Goal: Communication & Community: Answer question/provide support

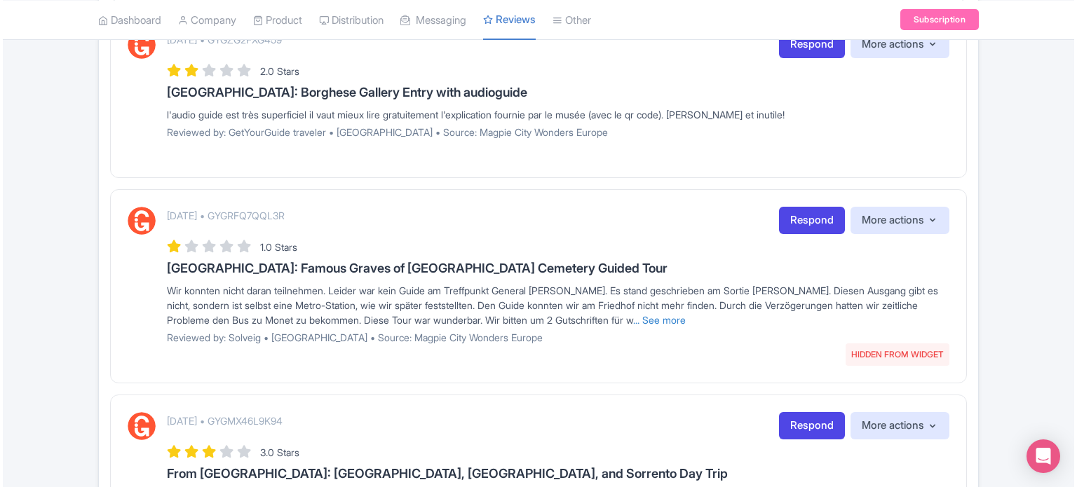
scroll to position [1235, 0]
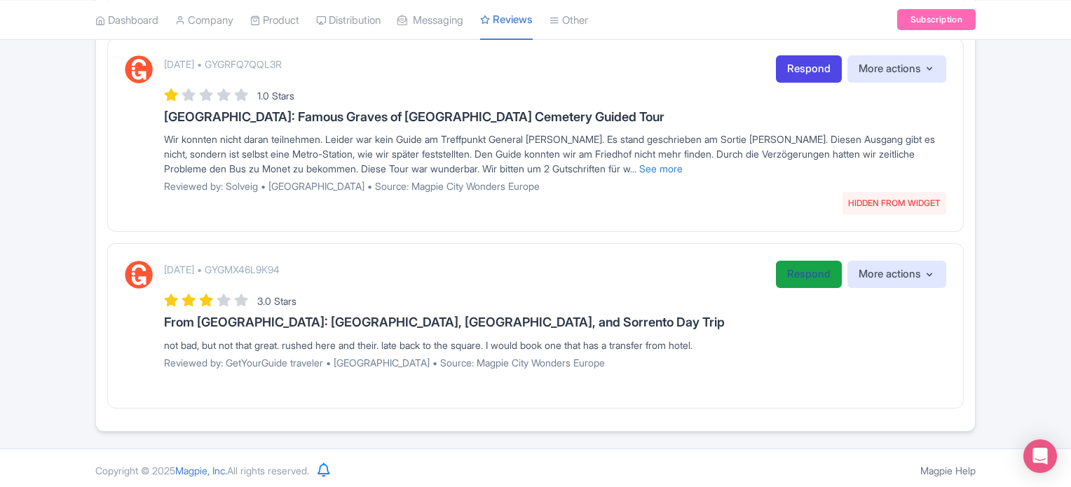
click at [791, 267] on link "Respond" at bounding box center [809, 274] width 66 height 27
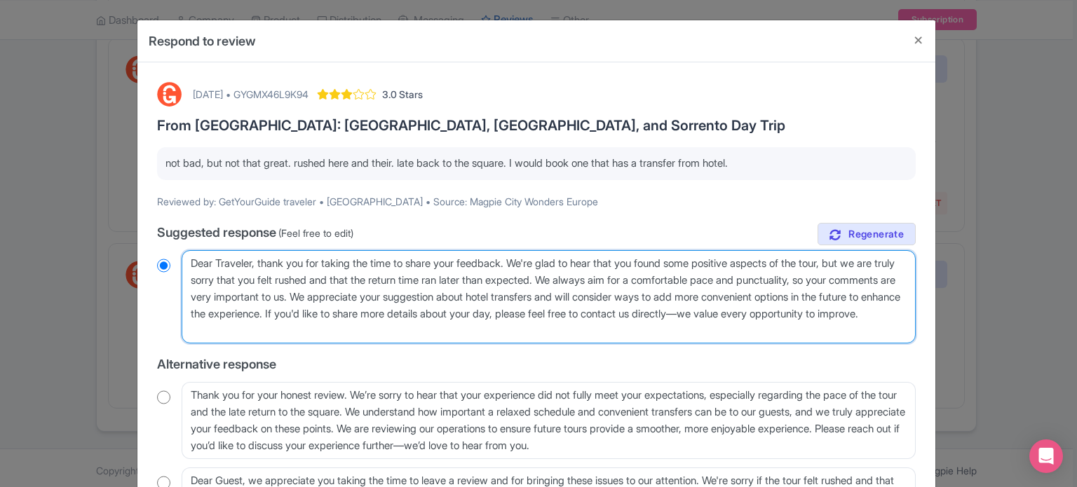
drag, startPoint x: 255, startPoint y: 259, endPoint x: 216, endPoint y: 257, distance: 39.3
click at [216, 257] on textarea "Dear Traveler, thank you for taking the time to share your feedback. We're glad…" at bounding box center [549, 297] width 734 height 94
type textarea "Dear g, thank you for taking the time to share your feedback. We're glad to hea…"
radio input "true"
type textarea "Dear [PERSON_NAME], thank you for taking the time to share your feedback. We're…"
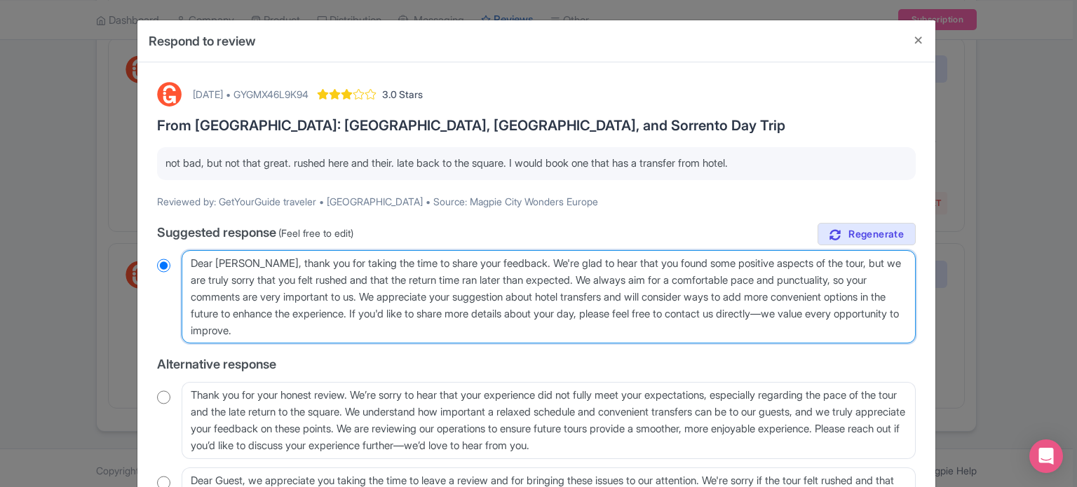
radio input "true"
type textarea "Dear gues, thank you for taking the time to share your feedback. We're glad to …"
radio input "true"
type textarea "Dear guest, thank you for taking the time to share your feedback. We're glad to…"
radio input "true"
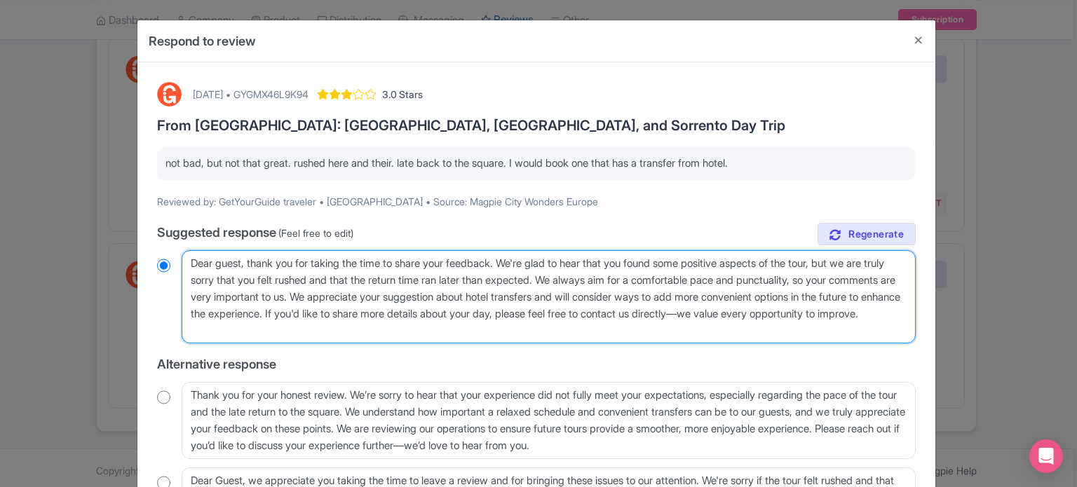
drag, startPoint x: 369, startPoint y: 296, endPoint x: 384, endPoint y: 341, distance: 46.5
click at [384, 340] on textarea "Dear Traveler, thank you for taking the time to share your feedback. We're glad…" at bounding box center [549, 297] width 734 height 94
type textarea "Dear guest, thank you for taking the time to share your feedback. We're glad to…"
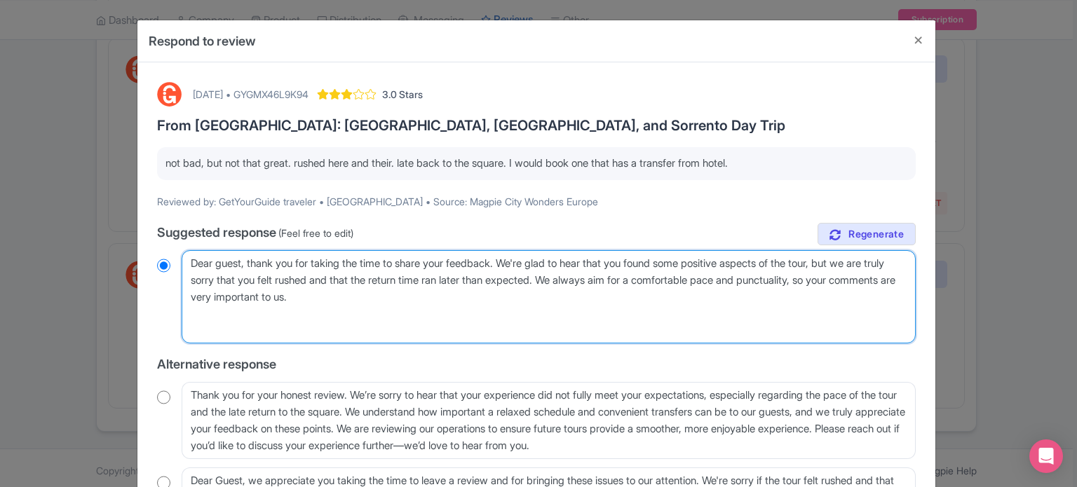
radio input "true"
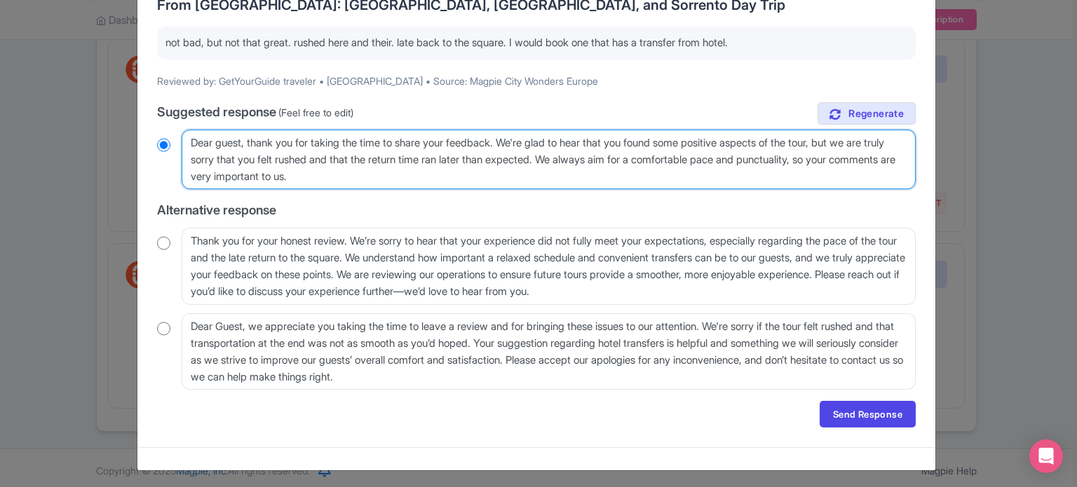
scroll to position [123, 0]
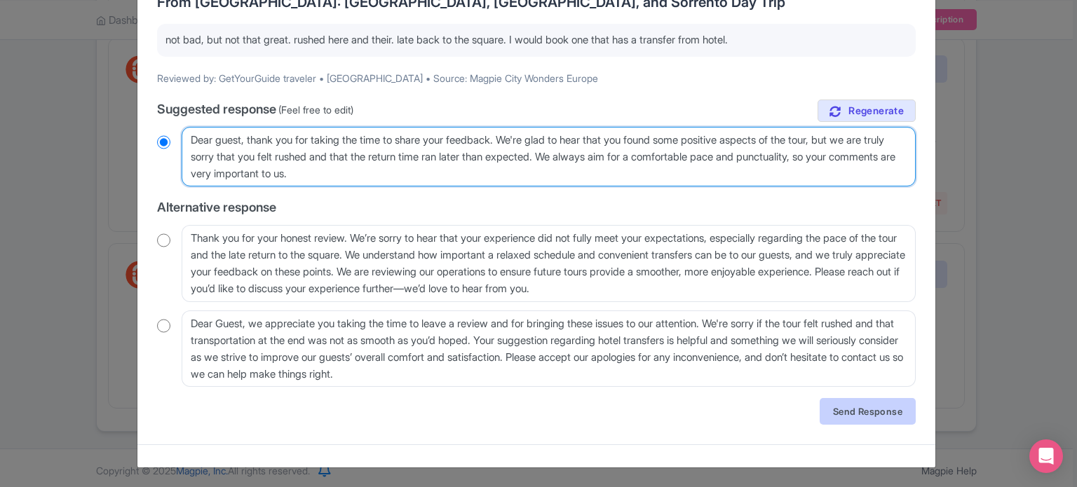
type textarea "Dear guest, thank you for taking the time to share your feedback. We're glad to…"
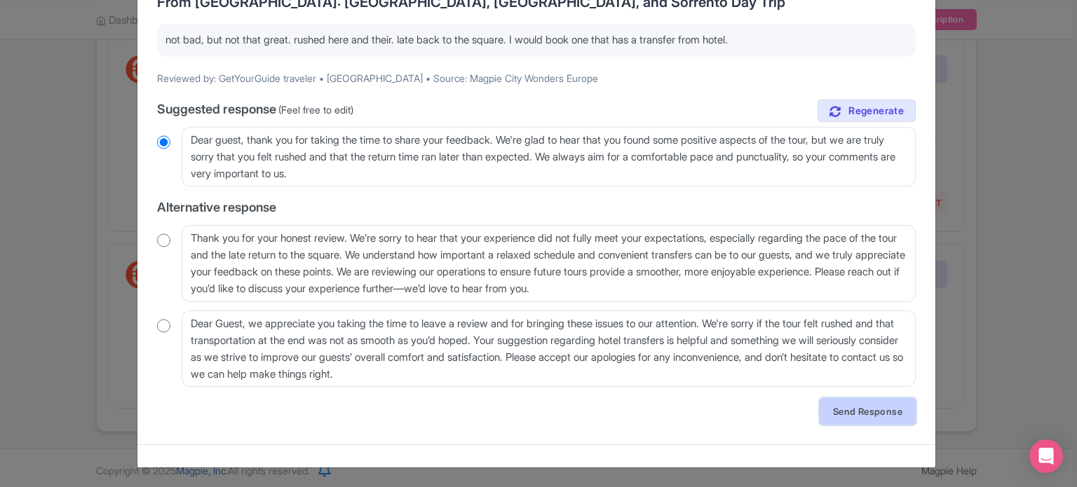
click at [884, 411] on link "Send Response" at bounding box center [867, 411] width 96 height 27
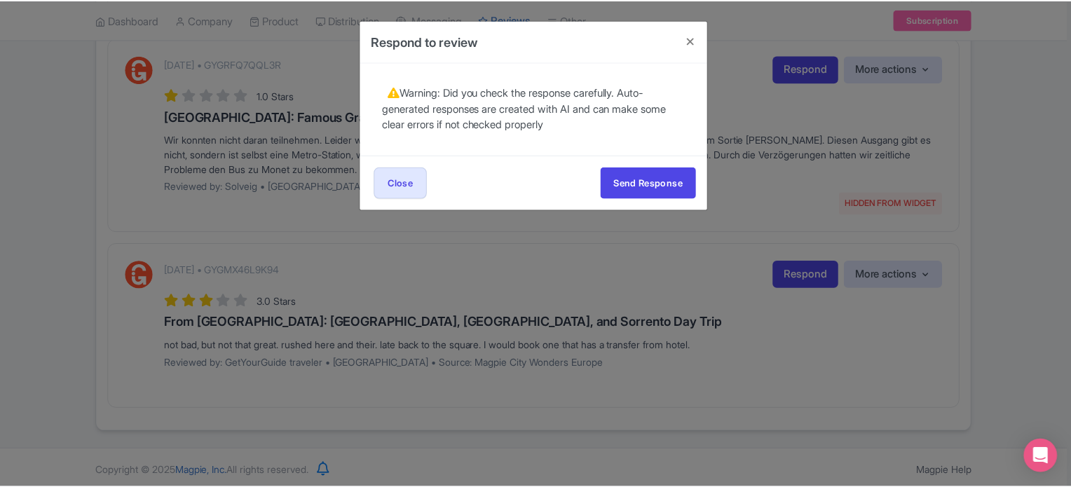
scroll to position [0, 0]
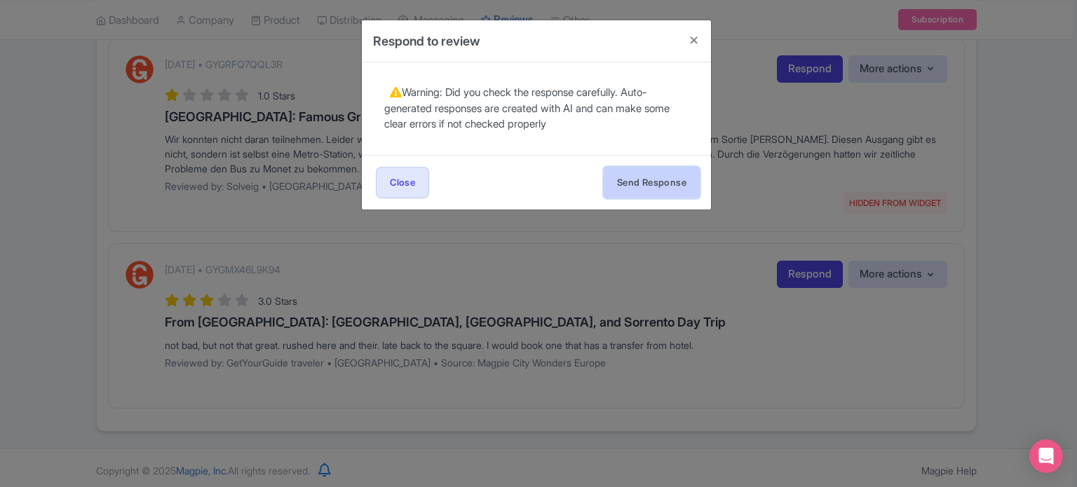
click at [645, 175] on button "Send Response" at bounding box center [651, 183] width 96 height 32
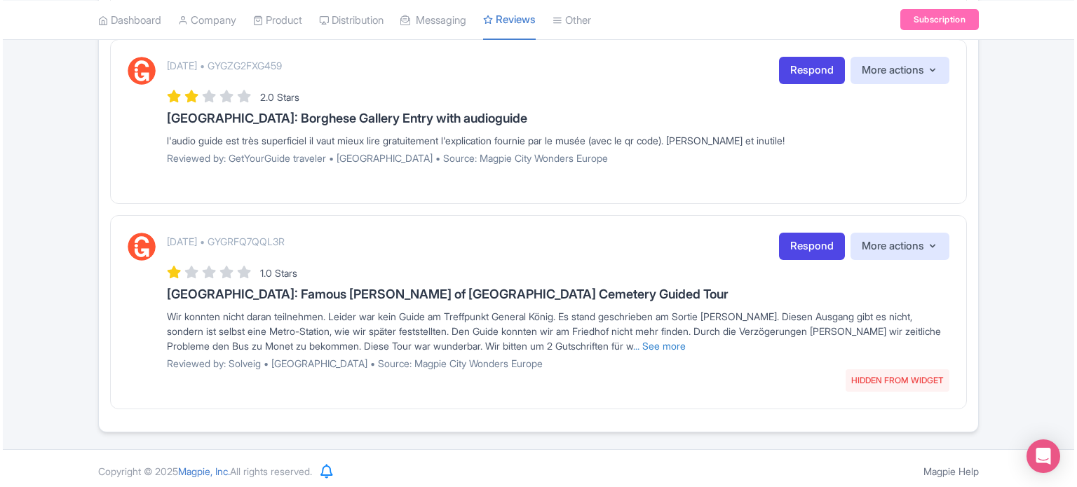
scroll to position [1060, 0]
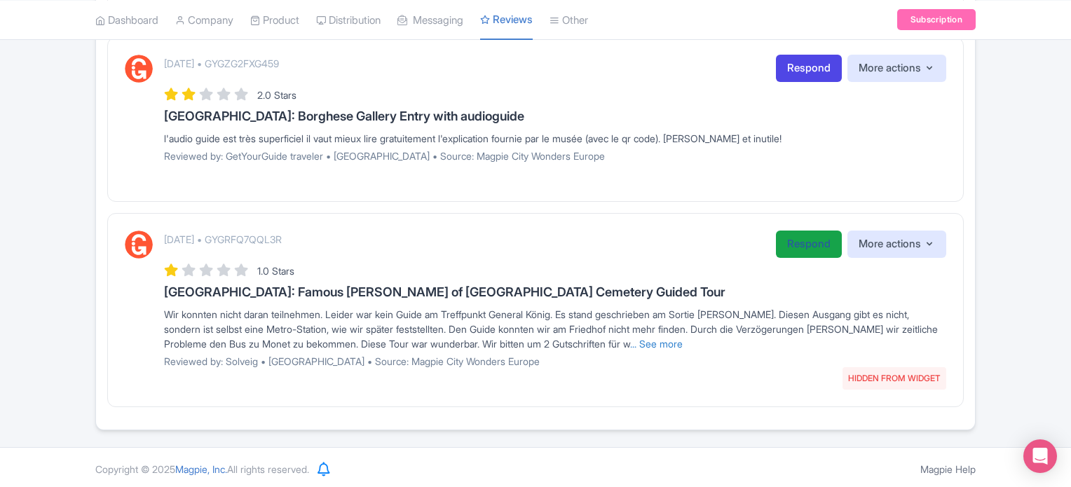
click at [788, 238] on link "Respond" at bounding box center [809, 244] width 66 height 27
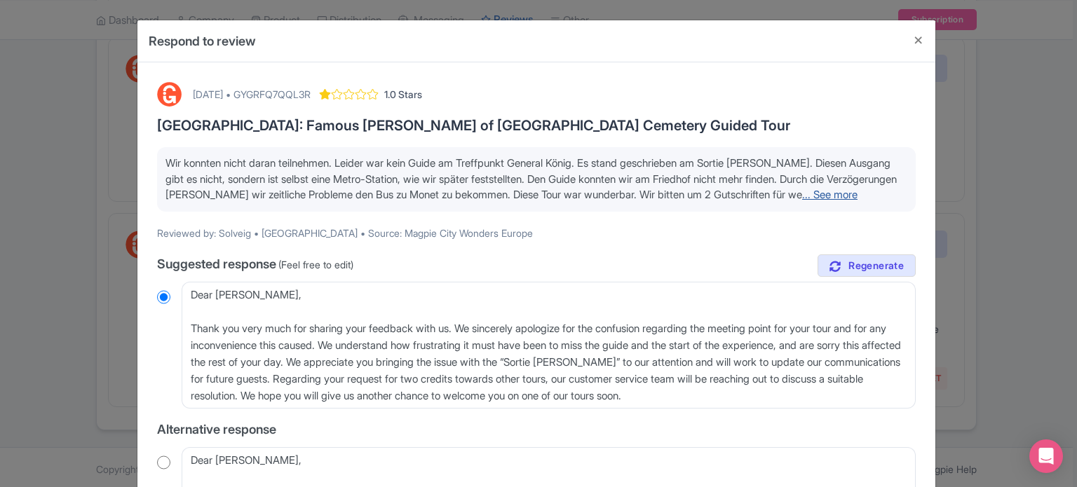
click at [802, 201] on link "... See more" at bounding box center [829, 194] width 55 height 13
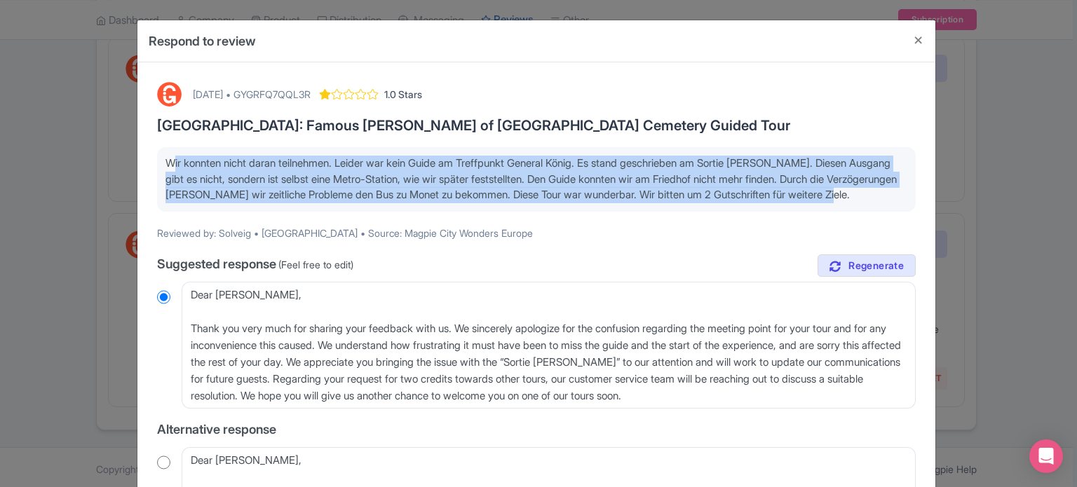
drag, startPoint x: 252, startPoint y: 209, endPoint x: 163, endPoint y: 149, distance: 107.1
click at [163, 149] on div "Wir konnten nicht daran teilnehmen. Leider war kein Guide am Treffpunkt General…" at bounding box center [536, 179] width 758 height 64
copy span "Wir konnten nicht daran teilnehmen. Leider war kein Guide am Treffpunkt General…"
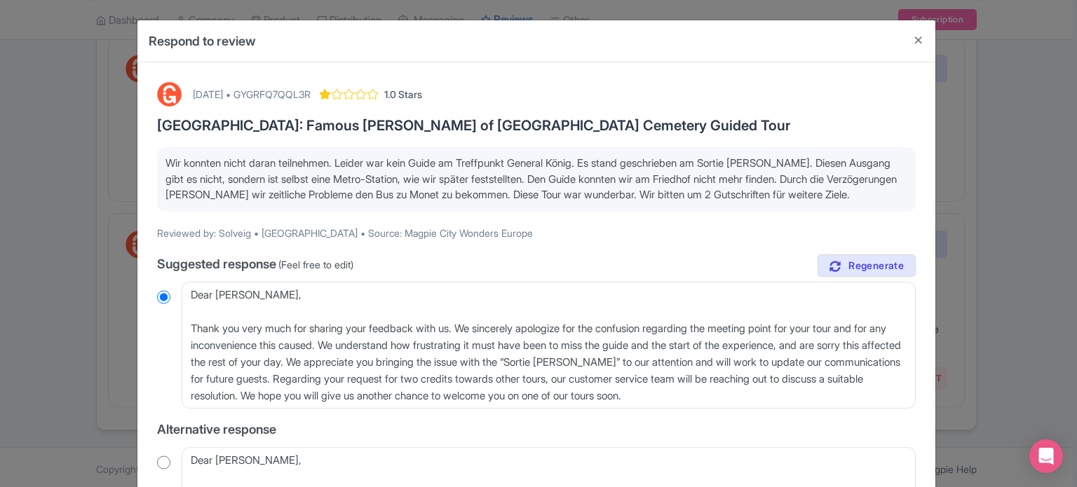
click at [310, 88] on div "[DATE] • GYGRFQ7QQL3R" at bounding box center [252, 94] width 118 height 15
copy div "GYGRFQ7QQL3R"
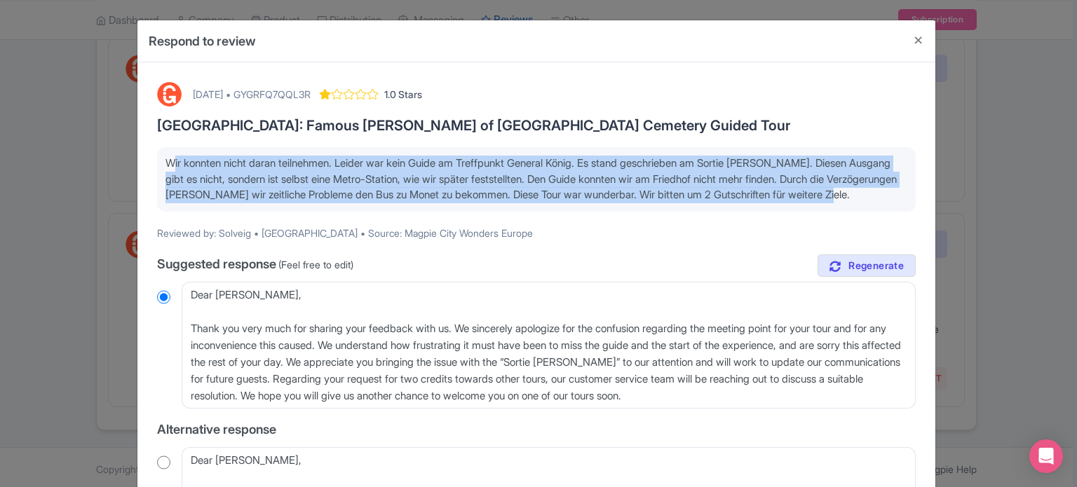
drag, startPoint x: 239, startPoint y: 213, endPoint x: 141, endPoint y: 162, distance: 110.7
click at [141, 162] on div "September 23, 2025 • GYGRFQ7QQL3R 1.0 Stars Paris: Famous Graves of Pere Lachai…" at bounding box center [536, 414] width 798 height 705
copy span "Wir konnten nicht daran teilnehmen. Leider war kein Guide am Treffpunkt General…"
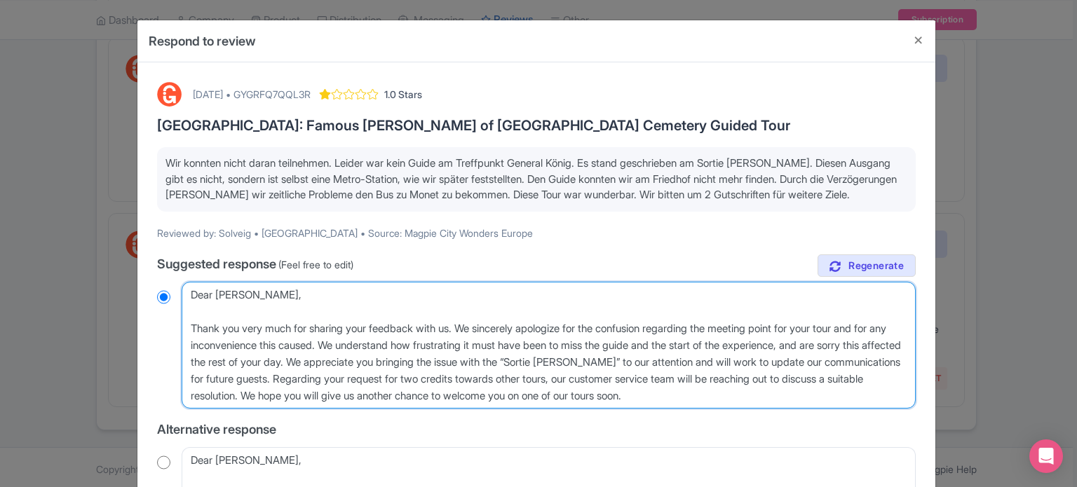
drag, startPoint x: 844, startPoint y: 411, endPoint x: 62, endPoint y: 297, distance: 790.5
click at [62, 297] on div "Respond to review September 23, 2025 • GYGRFQ7QQL3R 1.0 Stars Paris: Famous Gra…" at bounding box center [538, 243] width 1077 height 487
paste textarea "Lieber Gast, vielen Dank für Ihr Feedback. Es tut uns aufrichtig leid zu hören,…"
type textarea "Lieber Gast, vielen Dank für Ihr Feedback. Es tut uns aufrichtig leid zu hören,…"
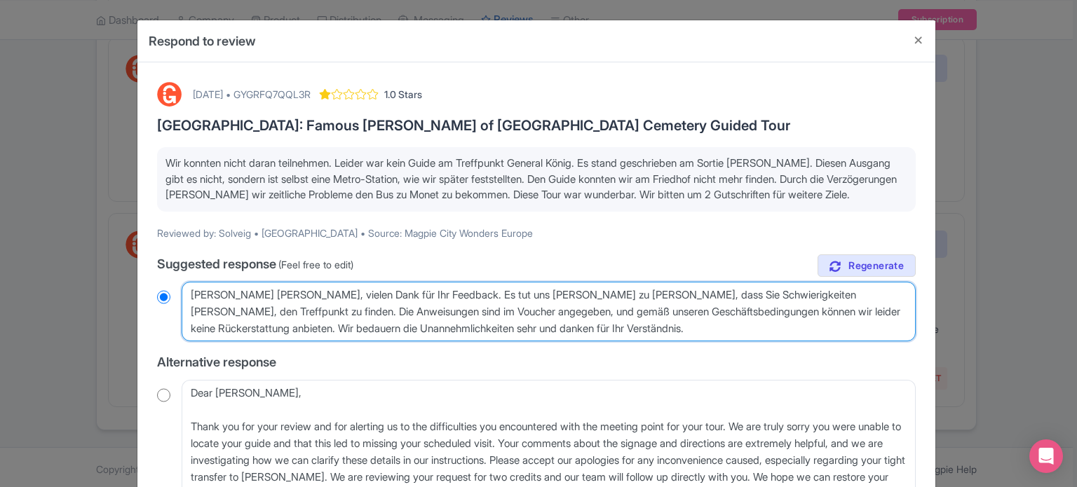
radio input "true"
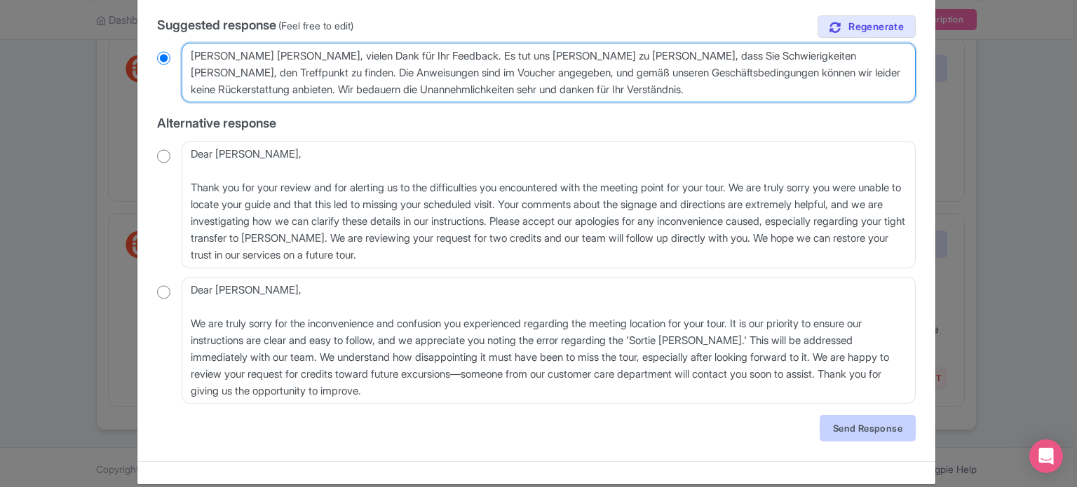
scroll to position [271, 0]
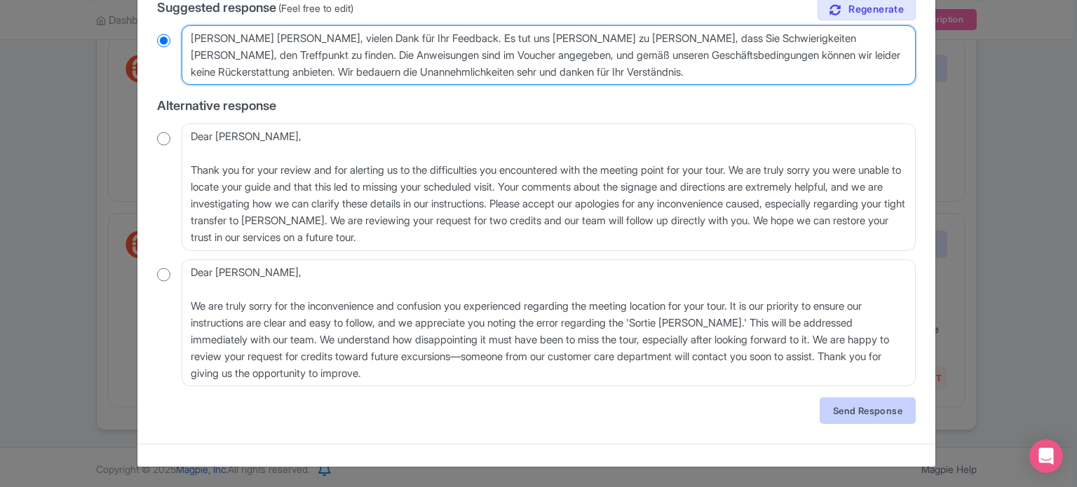
type textarea "Lieber Gast, vielen Dank für Ihr Feedback. Es tut uns aufrichtig leid zu hören,…"
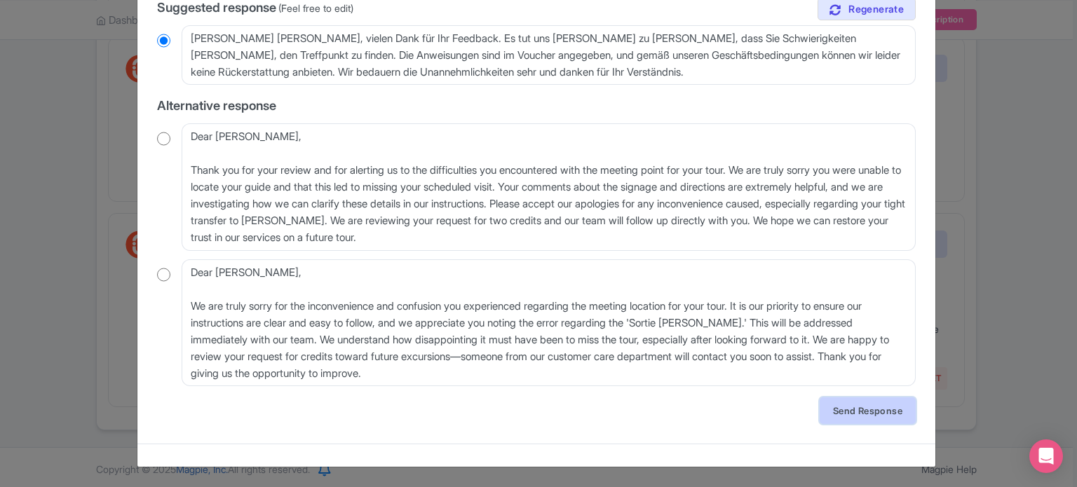
click at [874, 405] on link "Send Response" at bounding box center [867, 410] width 96 height 27
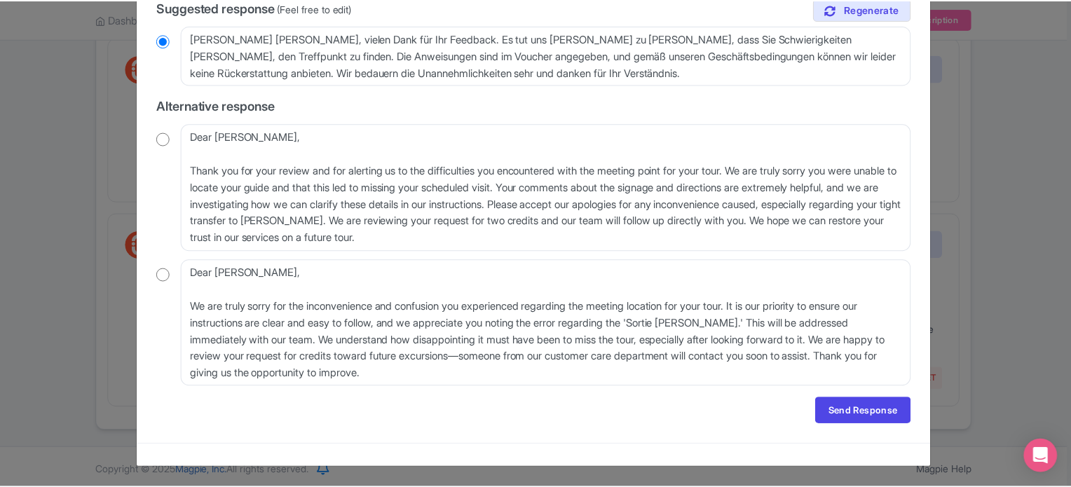
scroll to position [0, 0]
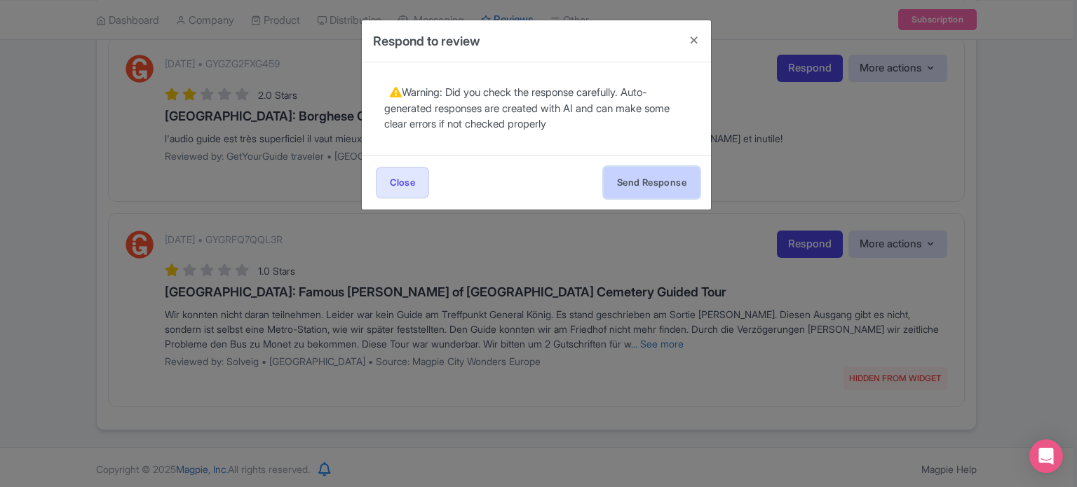
click at [652, 183] on button "Send Response" at bounding box center [651, 183] width 96 height 32
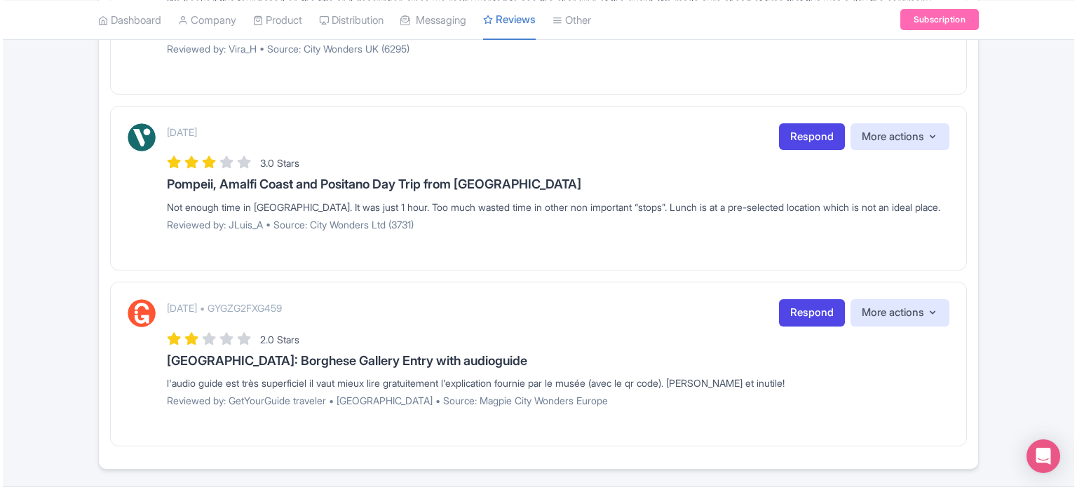
scroll to position [854, 0]
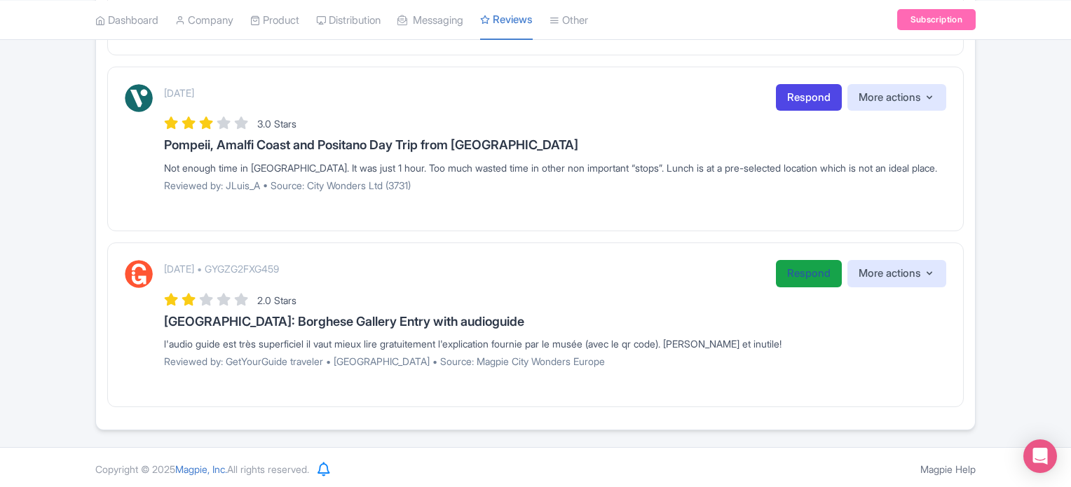
click at [812, 273] on link "Respond" at bounding box center [809, 273] width 66 height 27
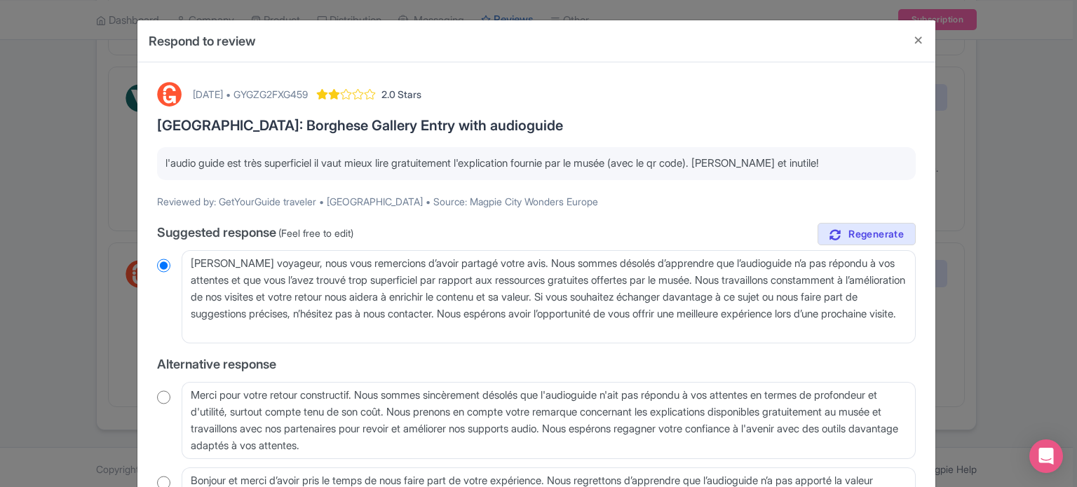
click at [331, 161] on p "l'audio guide est très superficiel il vaut mieux lire gratuitement l'explicatio…" at bounding box center [536, 164] width 742 height 16
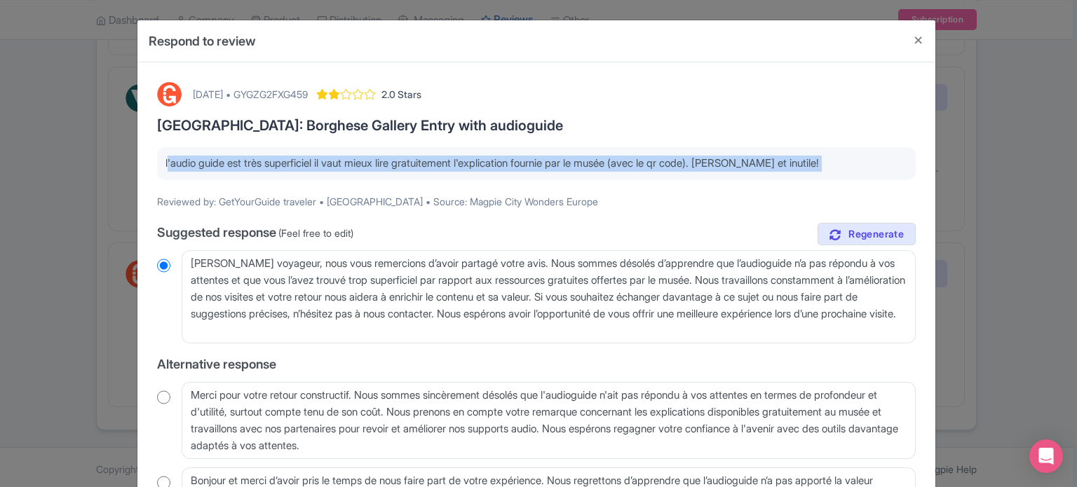
click at [331, 161] on p "l'audio guide est très superficiel il vaut mieux lire gratuitement l'explicatio…" at bounding box center [536, 164] width 742 height 16
copy div "l'audio guide est très superficiel il vaut mieux lire gratuitement l'explicatio…"
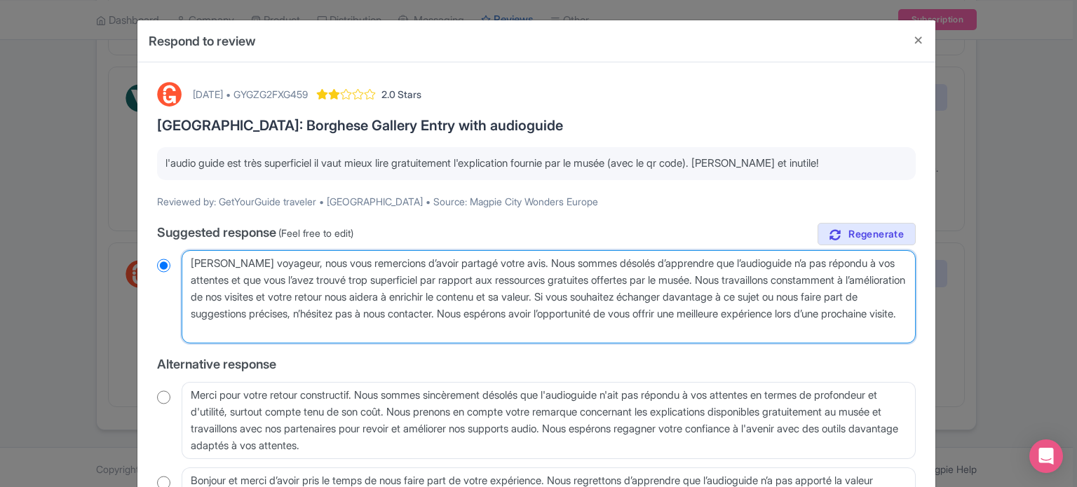
drag, startPoint x: 380, startPoint y: 330, endPoint x: 160, endPoint y: 229, distance: 242.1
click at [160, 229] on div "true Suggested response (Feel free to edit) Cher voyageur, nous vous remercions…" at bounding box center [536, 384] width 758 height 322
paste textarea "client, nous sommes désolés que l'audioguide n’ait pas répondu à vos attentes. …"
type textarea "Cher client, nous sommes désolés que l'audioguide n’ait pas répondu à vos atten…"
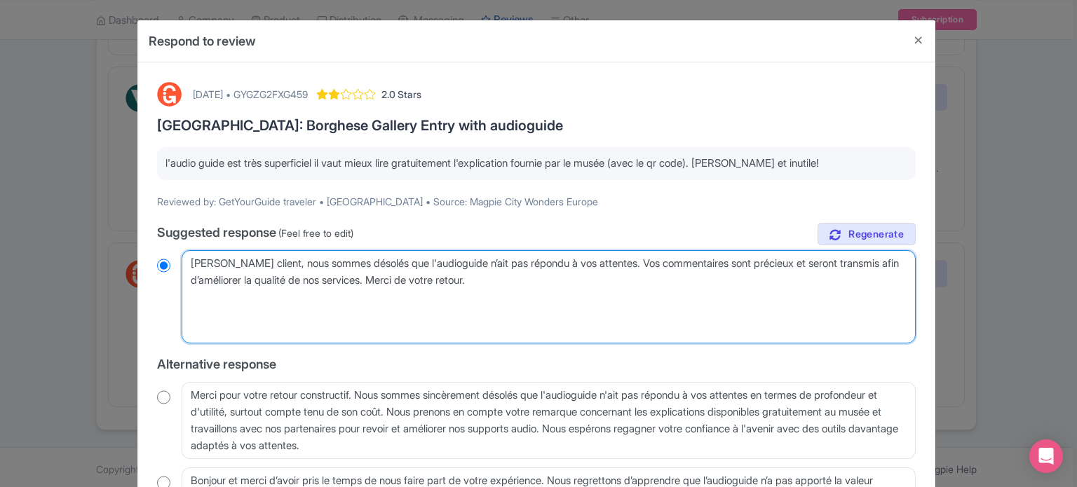
radio input "true"
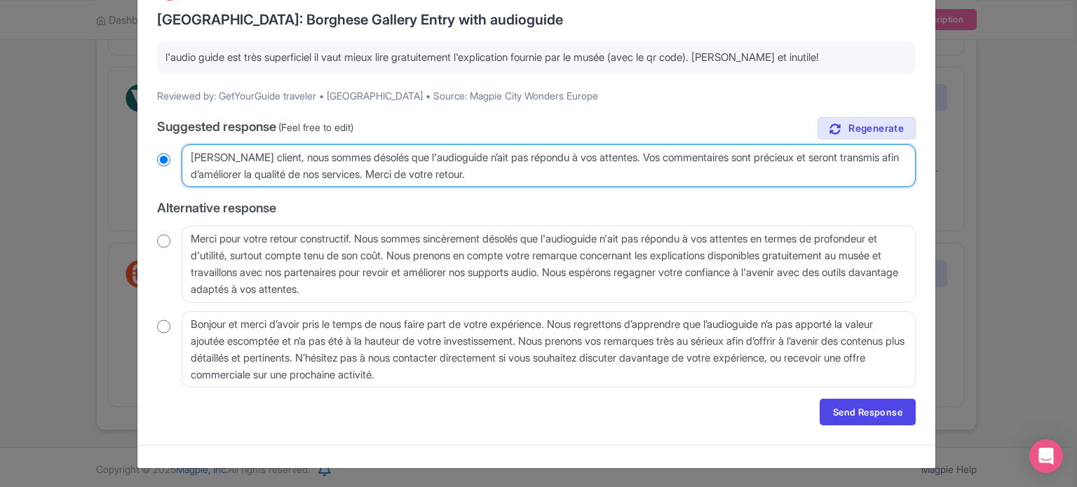
scroll to position [107, 0]
type textarea "Cher client, nous sommes désolés que l'audioguide n’ait pas répondu à vos atten…"
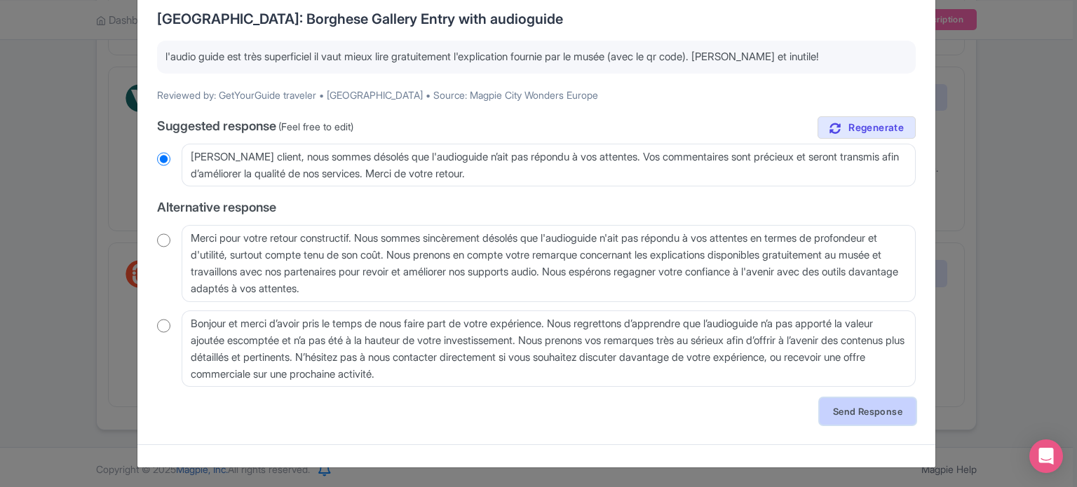
click at [846, 408] on link "Send Response" at bounding box center [867, 411] width 96 height 27
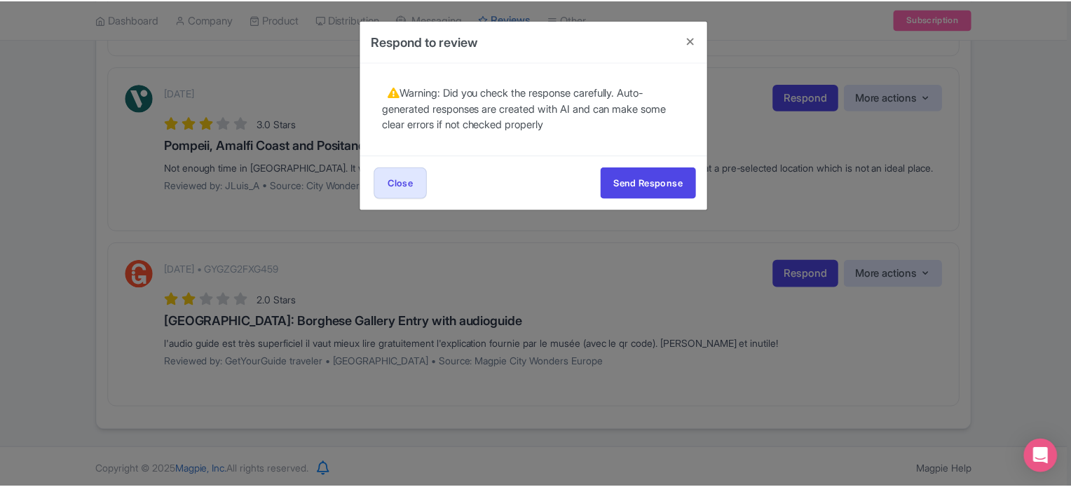
scroll to position [0, 0]
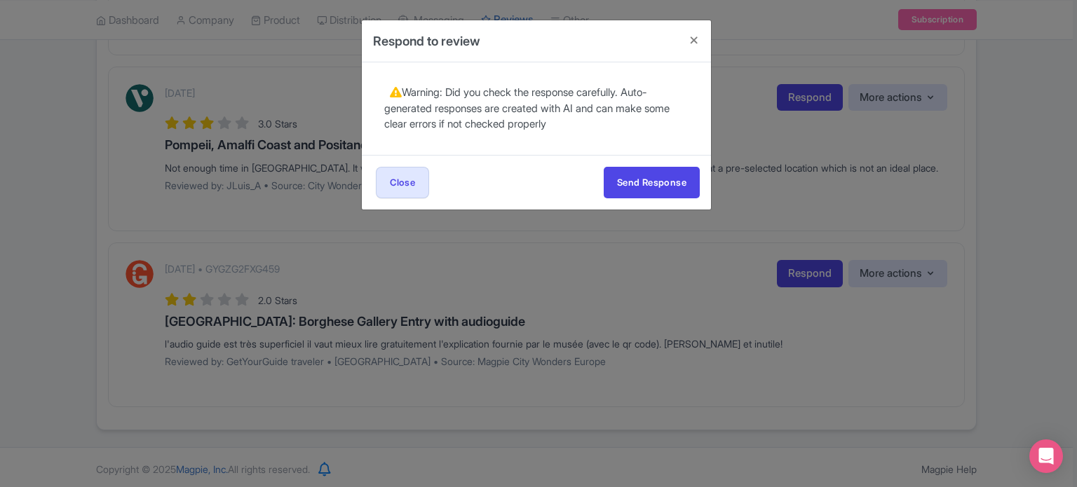
click at [655, 201] on div "Send Response Send Response Close Send Response" at bounding box center [536, 182] width 349 height 55
click at [652, 187] on button "Send Response" at bounding box center [651, 183] width 96 height 32
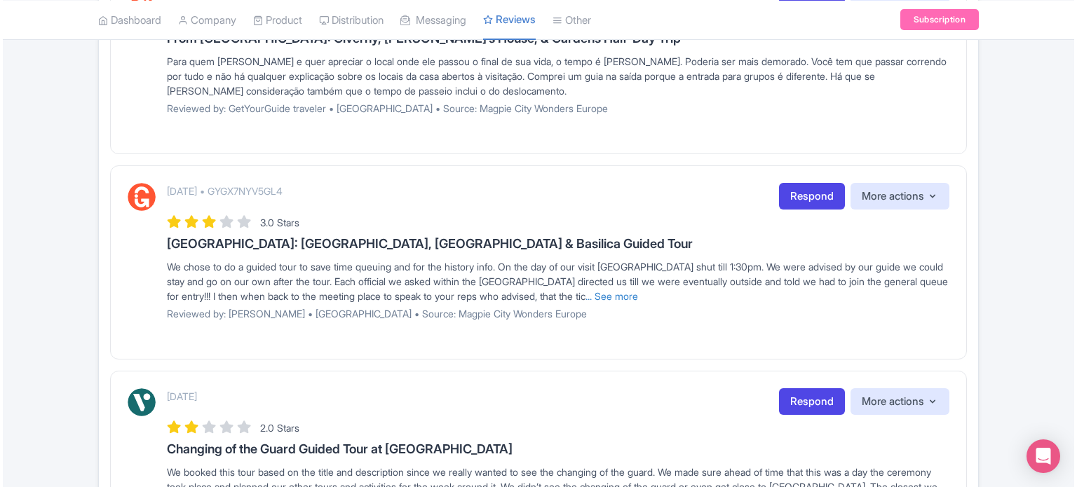
scroll to position [258, 0]
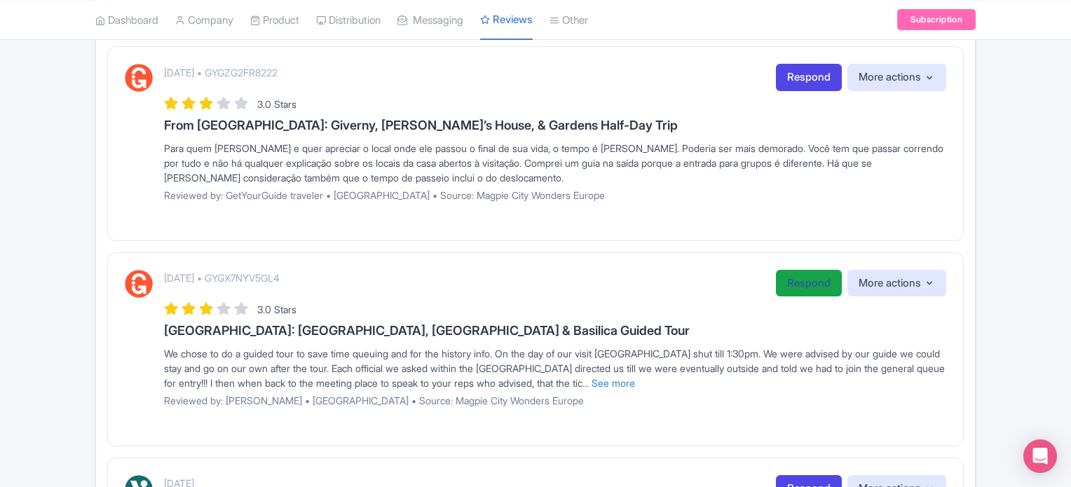
click at [817, 280] on link "Respond" at bounding box center [809, 283] width 66 height 27
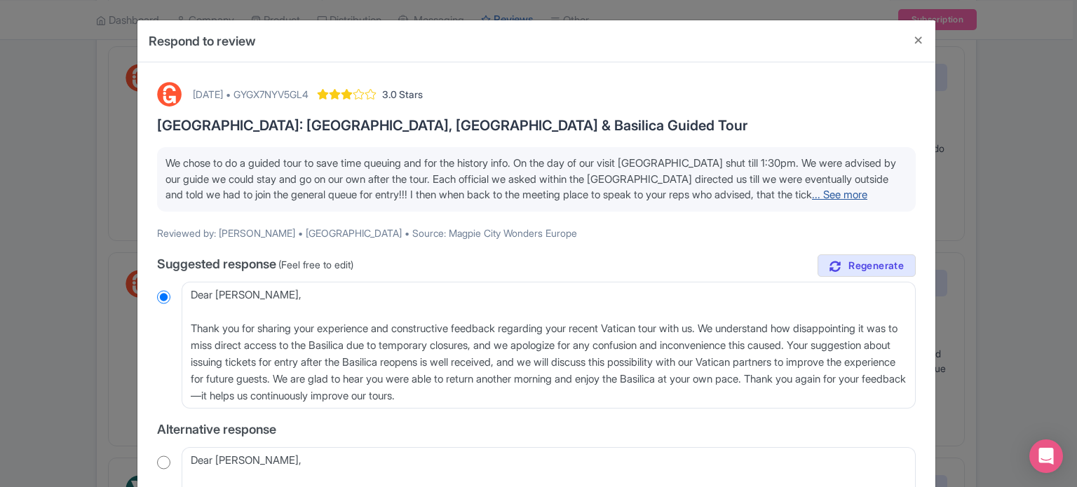
click at [838, 190] on link "... See more" at bounding box center [839, 194] width 55 height 13
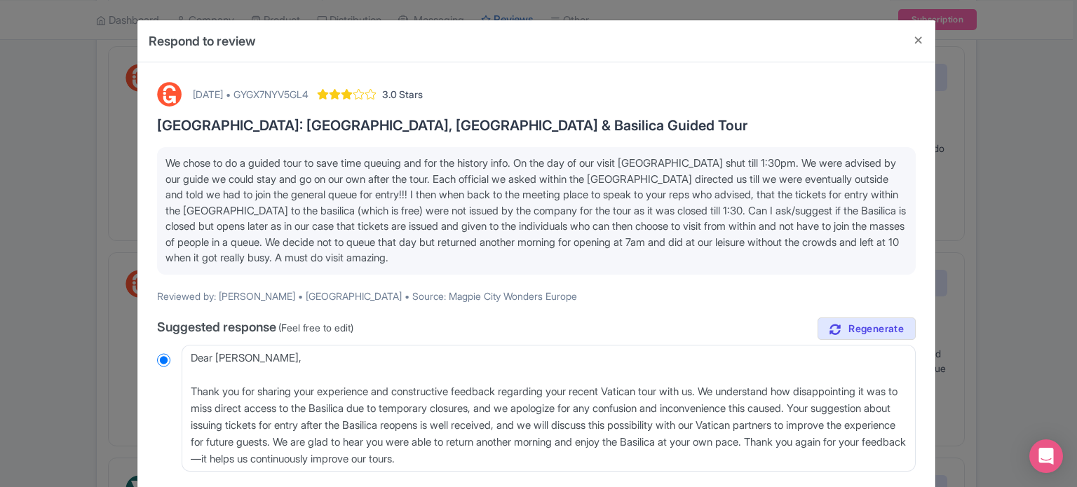
click at [308, 88] on div "[DATE] • GYGX7NYV5GL4" at bounding box center [251, 94] width 116 height 15
copy div "GYGX7NYV5GL4"
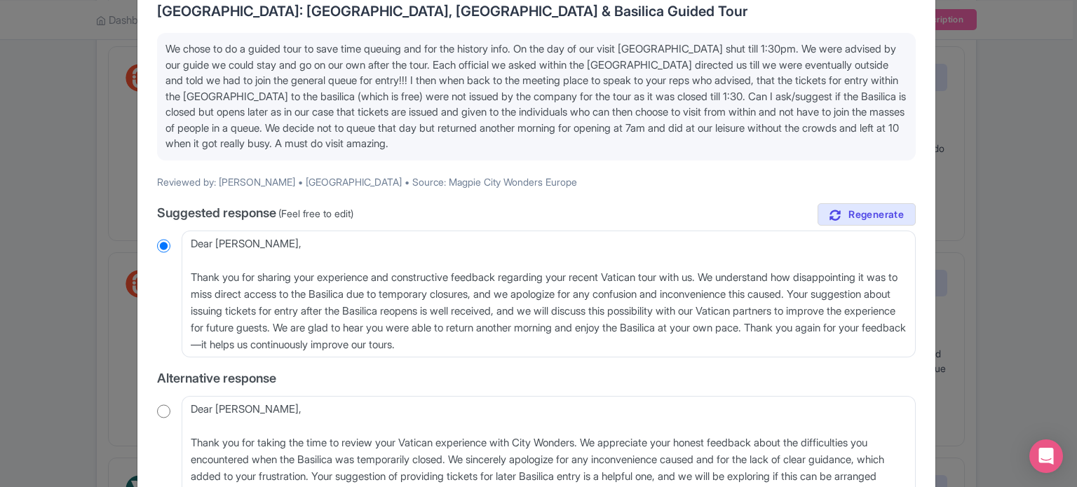
scroll to position [140, 0]
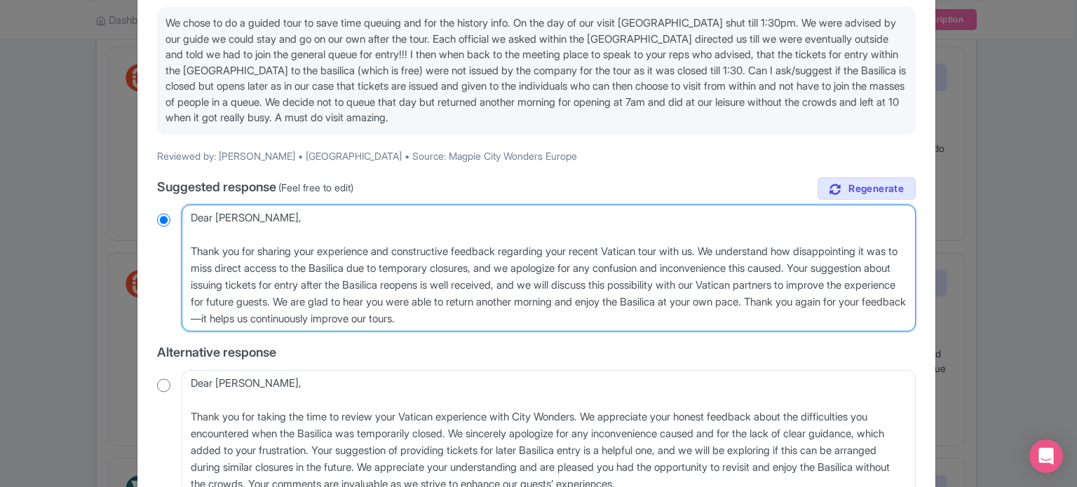
click at [191, 252] on textarea "Dear Barbara, Thank you for sharing your experience and constructive feedback r…" at bounding box center [549, 269] width 734 height 128
radio input "true"
type textarea "Dear Barbara, hank you for sharing your experience and constructive feedback re…"
radio input "true"
type textarea "Dear Barbara, hank you for sharing your experience and constructive feedback re…"
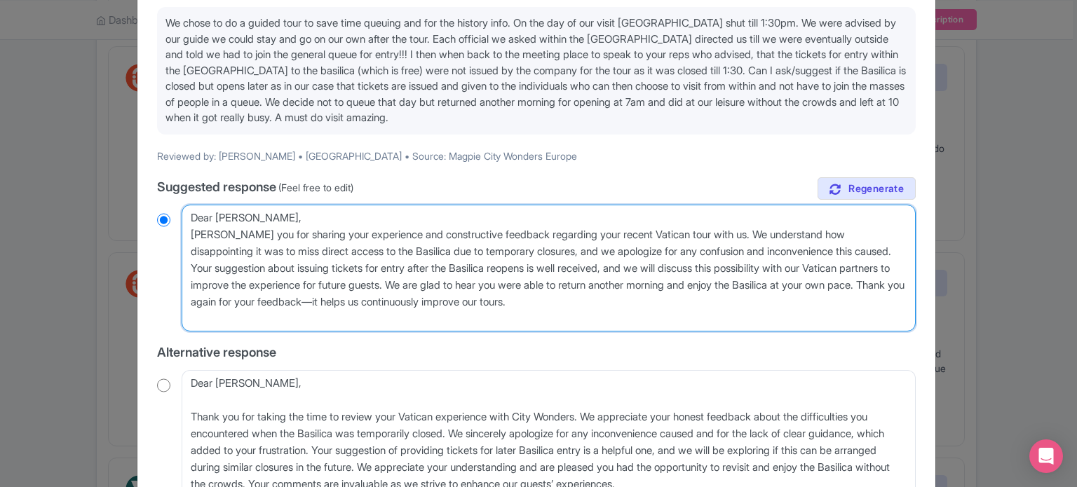
radio input "true"
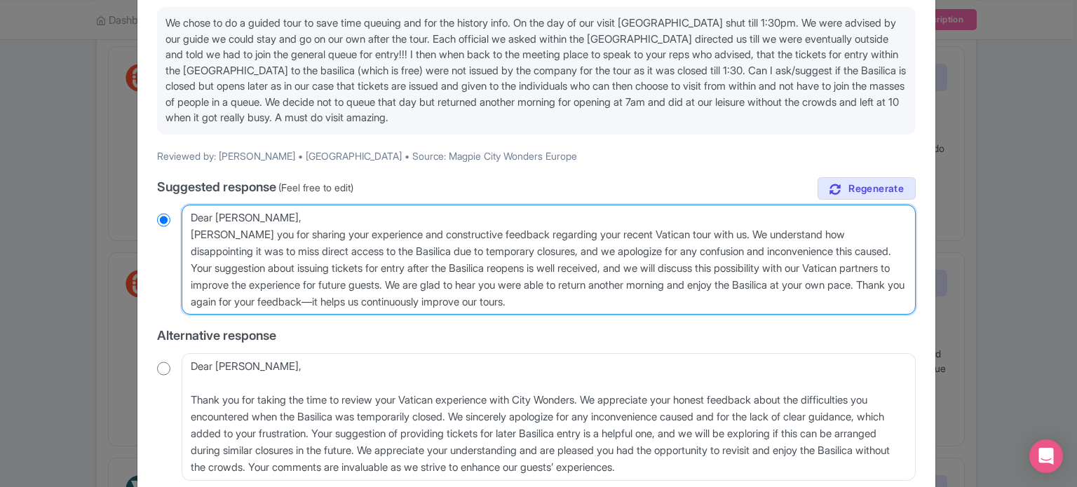
type textarea "Dear Barbara,hank you for sharing your experience and constructive feedback reg…"
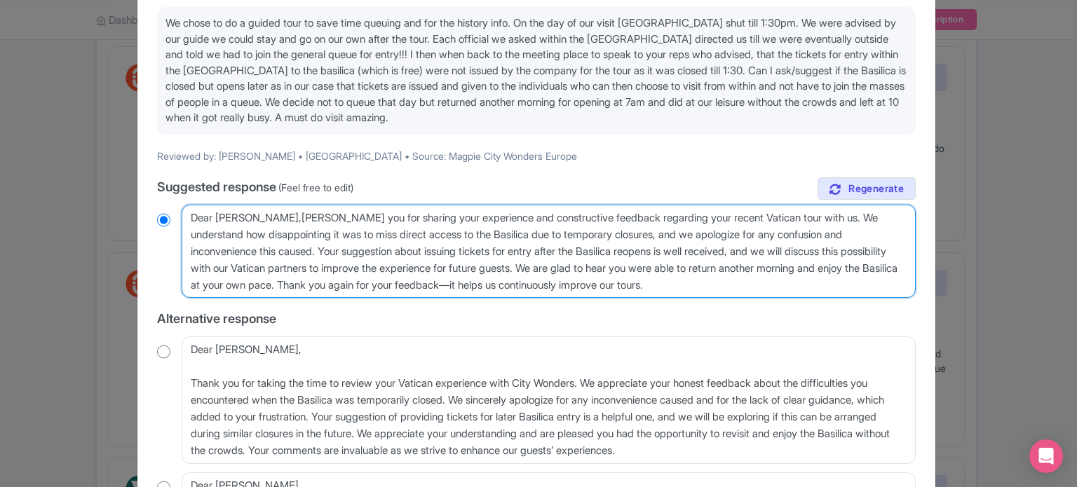
radio input "true"
type textarea "Dear Barbara, hank you for sharing your experience and constructive feedback re…"
radio input "true"
type textarea "Dear Barbara, thank you for sharing your experience and constructive feedback r…"
radio input "true"
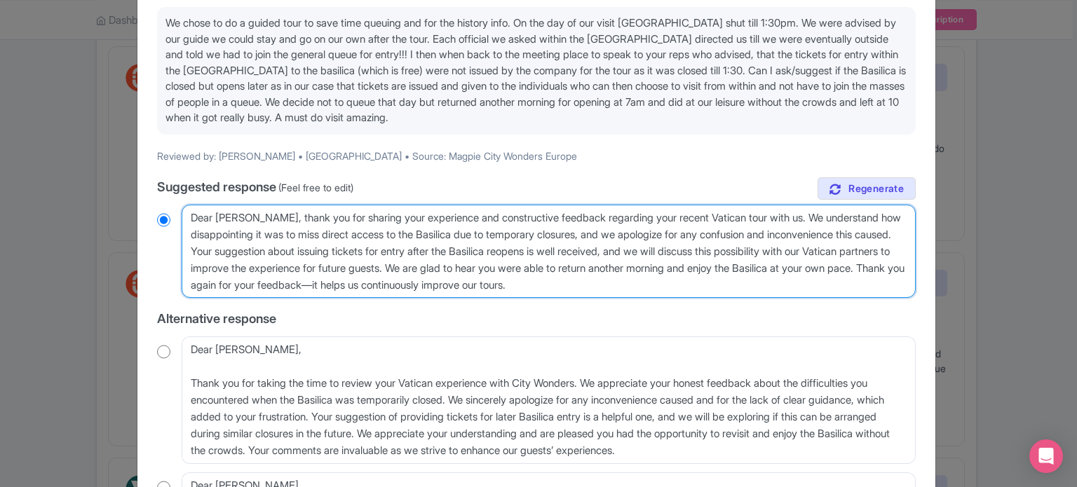
click at [799, 217] on textarea "Dear Barbara, Thank you for sharing your experience and constructive feedback r…" at bounding box center [549, 252] width 734 height 94
paste textarea "Saint Peter’s Basilica is subject to last-minute closures for religious ceremon…"
type textarea "Dear Barbara, thank you for sharing your experience and constructive feedback r…"
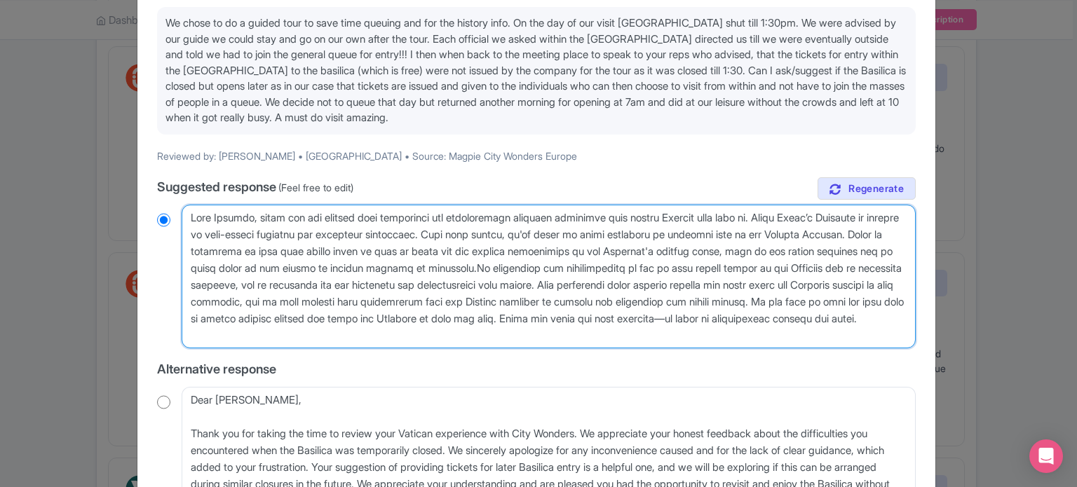
radio input "true"
click at [796, 214] on textarea "Dear Barbara, Thank you for sharing your experience and constructive feedback r…" at bounding box center [549, 277] width 734 height 144
drag, startPoint x: 535, startPoint y: 217, endPoint x: 473, endPoint y: 222, distance: 62.6
click at [473, 222] on textarea "Dear Barbara, Thank you for sharing your experience and constructive feedback r…" at bounding box center [549, 277] width 734 height 144
type textarea "Dear Barbara, thank you for sharing your experience and feedback regarding your…"
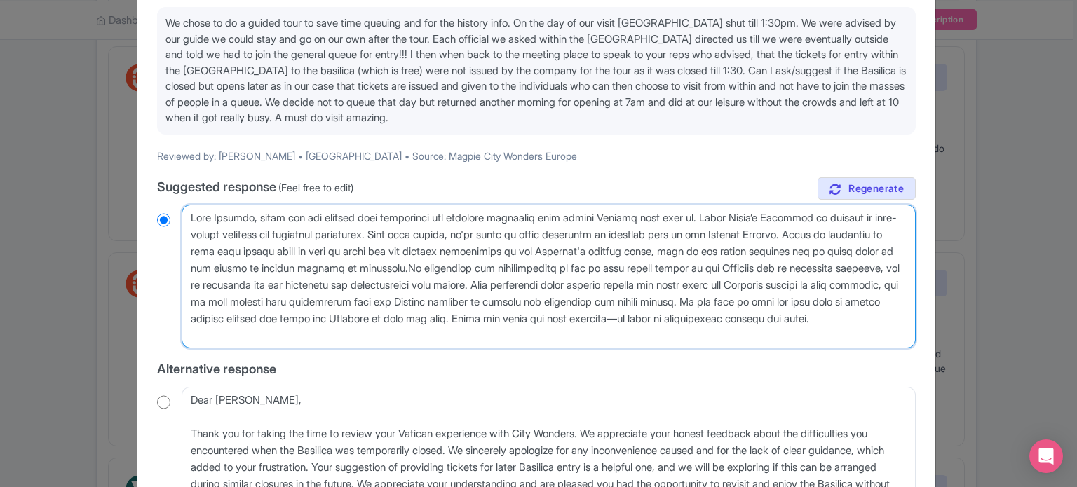
radio input "true"
drag, startPoint x: 673, startPoint y: 220, endPoint x: 655, endPoint y: 218, distance: 18.3
click at [655, 218] on textarea "Dear Barbara, Thank you for sharing your experience and constructive feedback r…" at bounding box center [549, 277] width 734 height 144
click at [671, 217] on textarea "Dear Barbara, Thank you for sharing your experience and constructive feedback r…" at bounding box center [549, 277] width 734 height 144
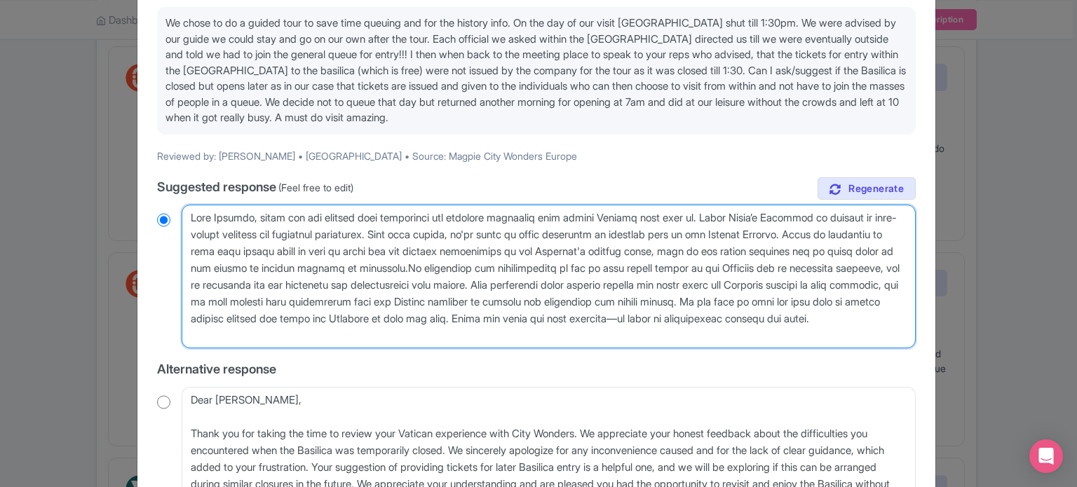
click at [664, 216] on textarea "Dear Barbara, Thank you for sharing your experience and constructive feedback r…" at bounding box center [549, 277] width 734 height 144
click at [670, 217] on textarea "Dear Barbara, Thank you for sharing your experience and constructive feedback r…" at bounding box center [549, 277] width 734 height 144
drag, startPoint x: 667, startPoint y: 216, endPoint x: 633, endPoint y: 215, distance: 33.6
click at [633, 215] on textarea "Dear Barbara, Thank you for sharing your experience and constructive feedback r…" at bounding box center [549, 277] width 734 height 144
type textarea "Dear Barbara, thank you for sharing your experience and feedback regarding your…"
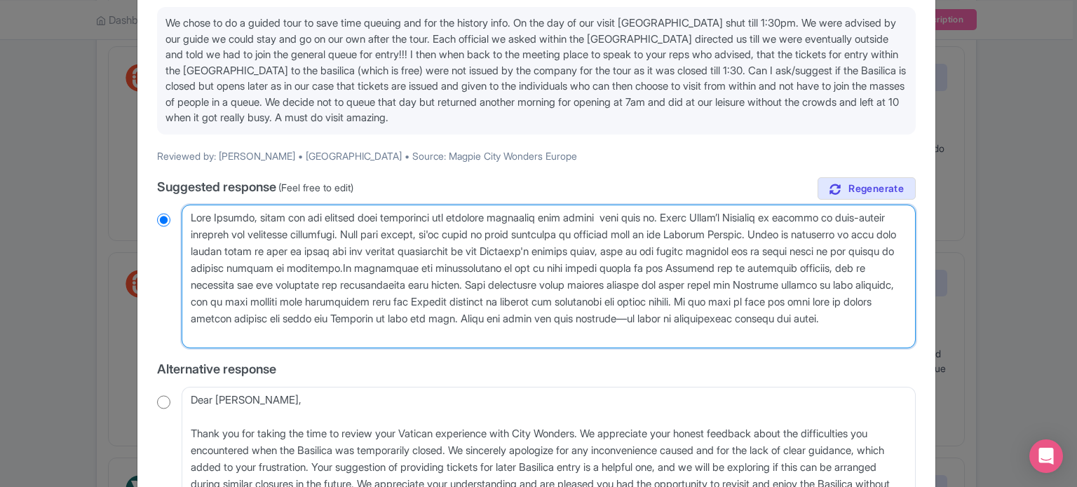
radio input "true"
type textarea "Dear Barbara, thank you for sharing your experience and feedback regarding your…"
radio input "true"
drag, startPoint x: 396, startPoint y: 231, endPoint x: 853, endPoint y: 232, distance: 457.0
click at [853, 232] on textarea "Dear Barbara, Thank you for sharing your experience and constructive feedback r…" at bounding box center [549, 277] width 734 height 144
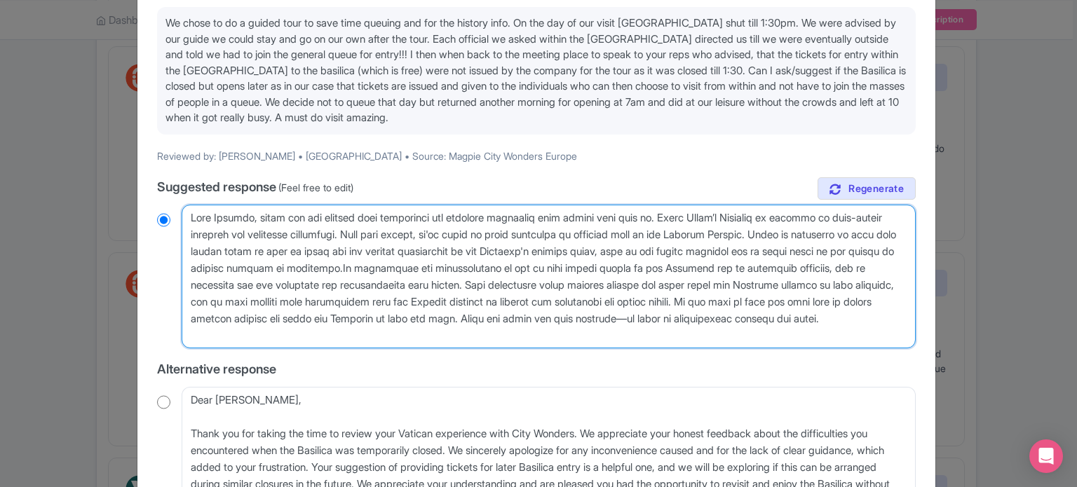
type textarea "Dear Barbara, thank you for sharing your experience and feedback regarding your…"
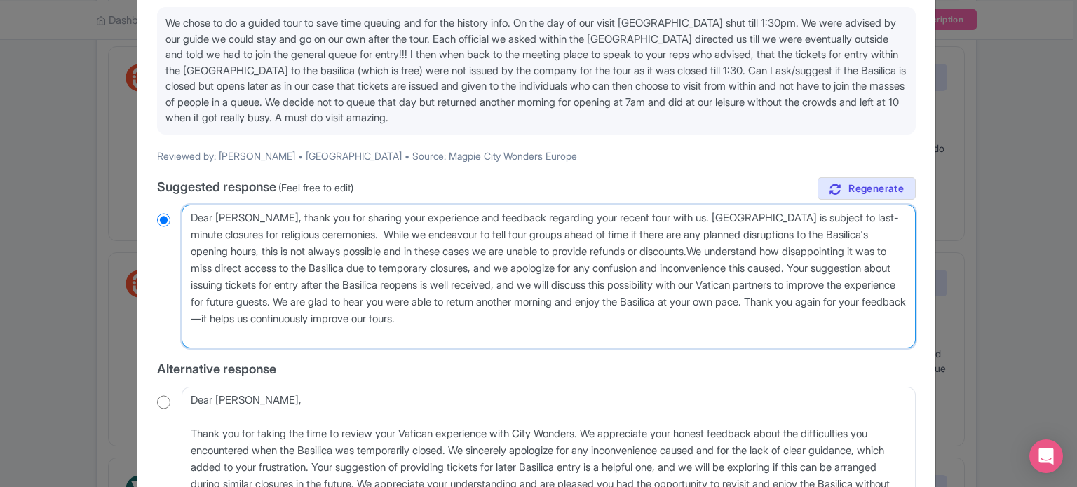
radio input "true"
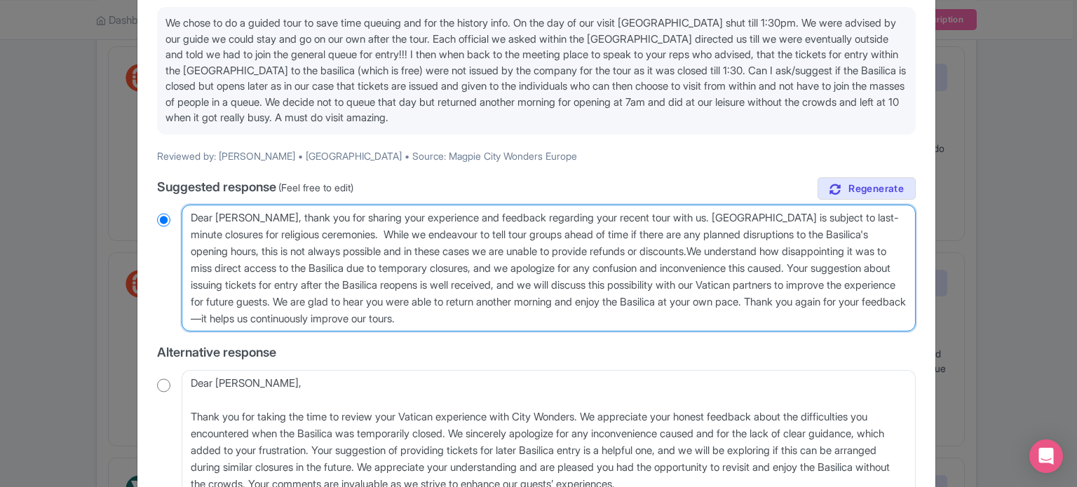
type textarea "Dear Barbara, thank you for sharing your experience and feedback regarding your…"
radio input "true"
type textarea "Dear Barbara, thank you for sharing your experience and feedback regarding your…"
radio input "true"
type textarea "Dear Barbara, thank you for sharing your experience and feedback regarding your…"
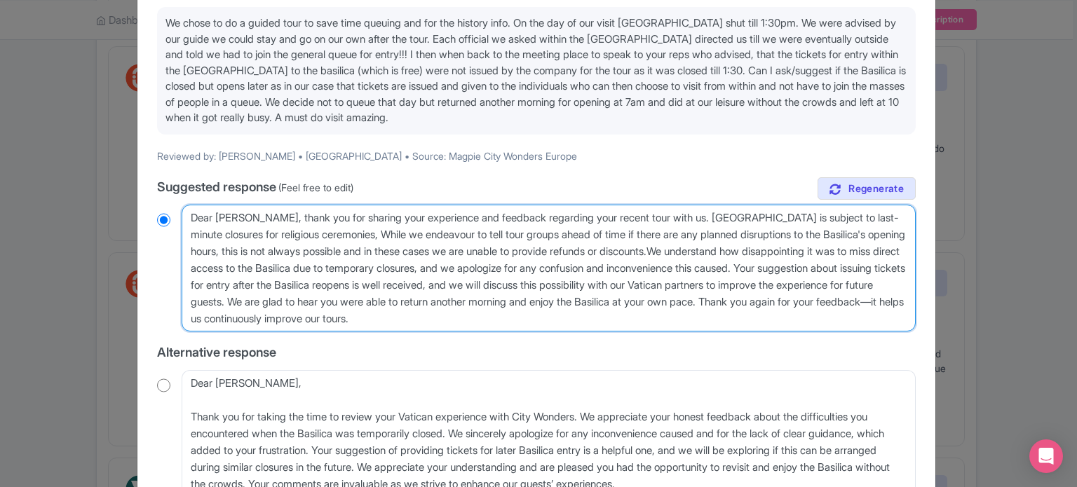
radio input "true"
click at [406, 229] on textarea "Dear Barbara, Thank you for sharing your experience and constructive feedback r…" at bounding box center [549, 269] width 734 height 128
type textarea "Dear Barbara, thank you for sharing your experience and feedback regarding your…"
radio input "true"
type textarea "Dear Barbara, thank you for sharing your experience and feedback regarding your…"
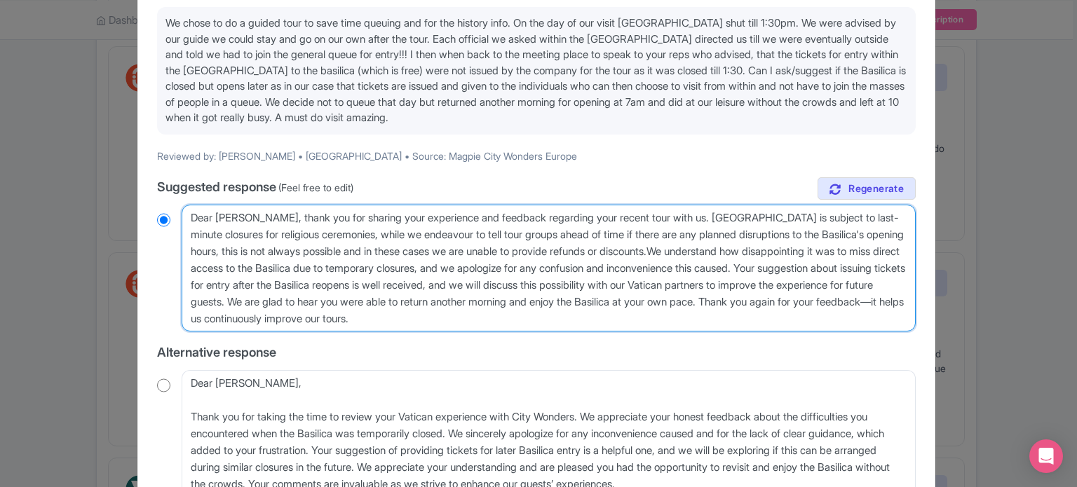
radio input "true"
click at [774, 249] on textarea "Dear Barbara, Thank you for sharing your experience and constructive feedback r…" at bounding box center [549, 269] width 734 height 128
drag, startPoint x: 774, startPoint y: 249, endPoint x: 490, endPoint y: 297, distance: 287.9
click at [490, 297] on textarea "Dear Barbara, Thank you for sharing your experience and constructive feedback r…" at bounding box center [549, 269] width 734 height 128
type textarea "Dear Barbara, thank you for sharing your experience and feedback regarding your…"
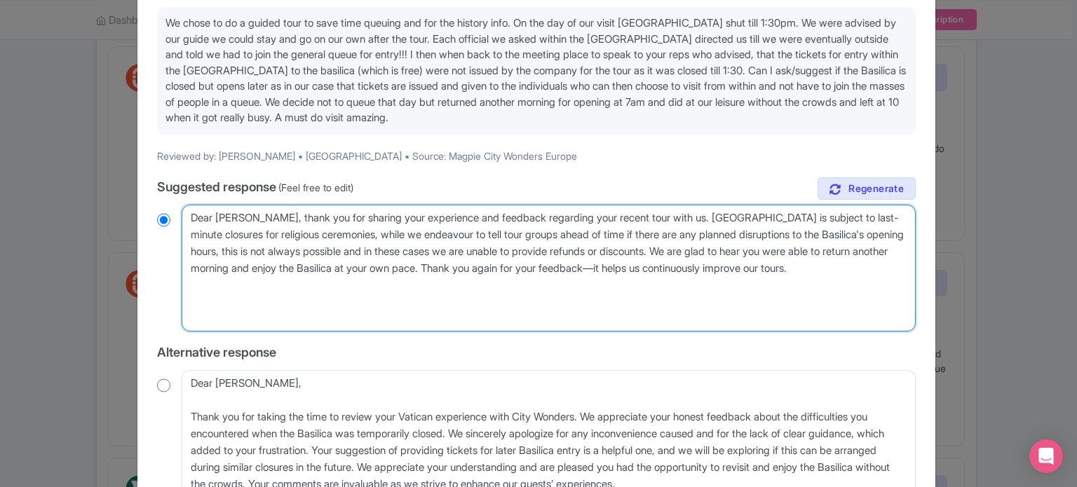
radio input "true"
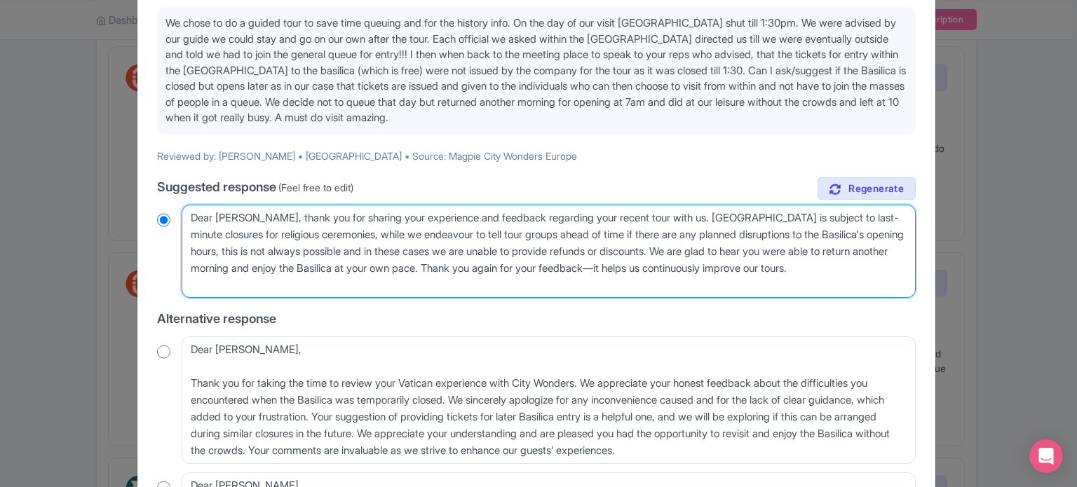
drag, startPoint x: 778, startPoint y: 249, endPoint x: 574, endPoint y: 276, distance: 205.8
click at [575, 276] on textarea "Dear Barbara, Thank you for sharing your experience and constructive feedback r…" at bounding box center [549, 252] width 734 height 94
type textarea "Dear Barbara, thank you for sharing your experience and feedback regarding your…"
radio input "true"
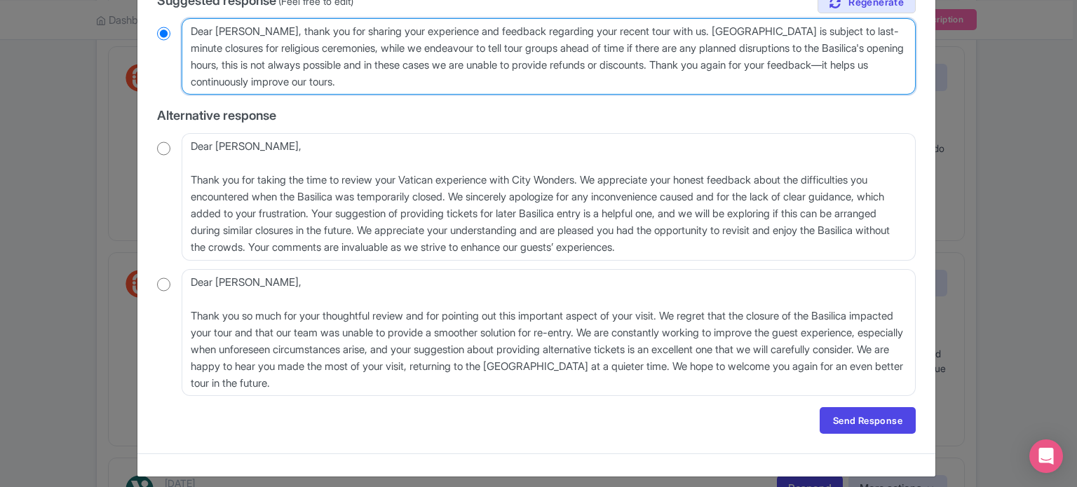
scroll to position [336, 0]
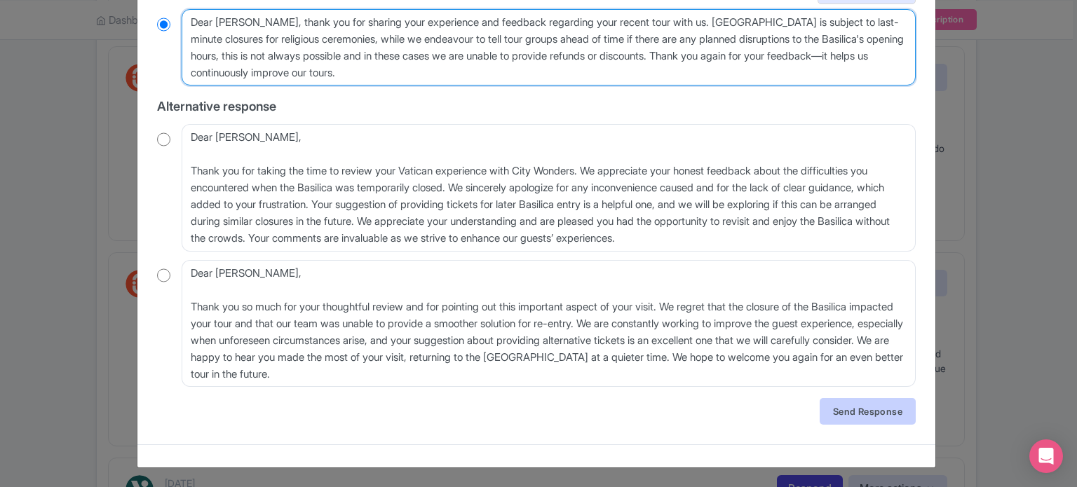
type textarea "Dear [PERSON_NAME], thank you for sharing your experience and feedback regardin…"
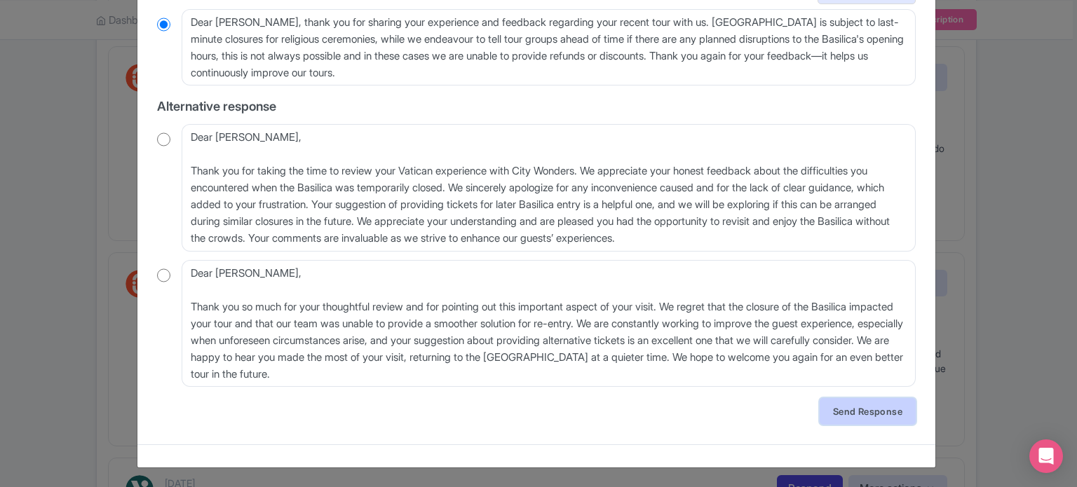
click at [851, 406] on link "Send Response" at bounding box center [867, 411] width 96 height 27
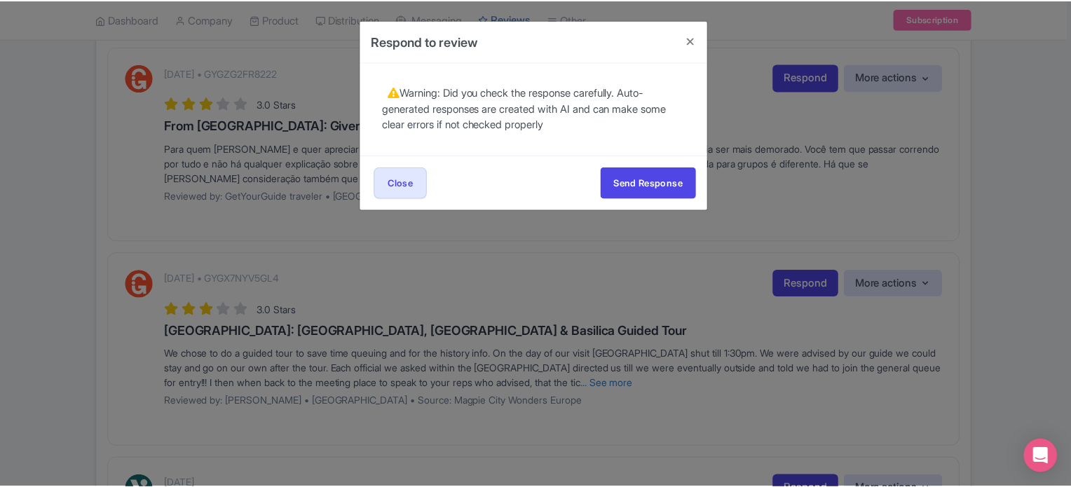
scroll to position [0, 0]
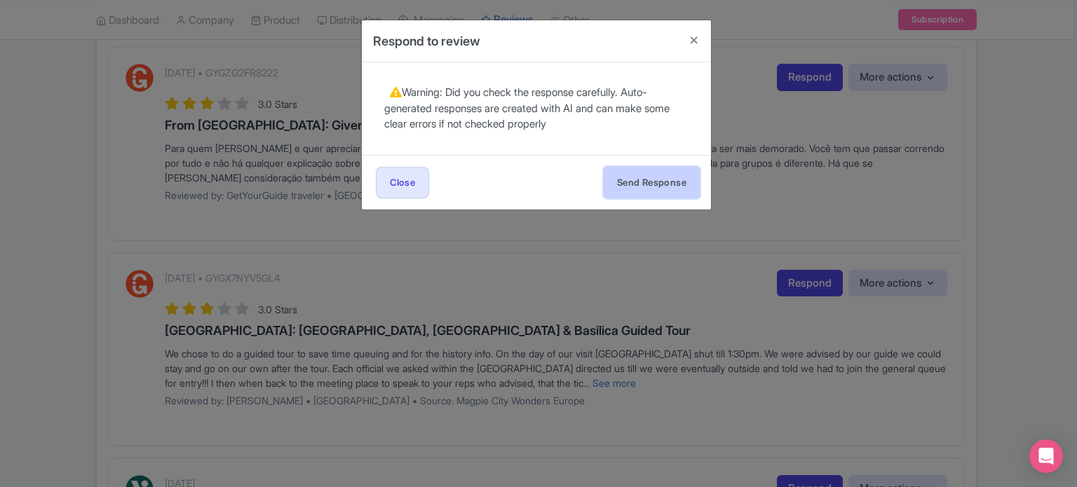
click at [657, 183] on button "Send Response" at bounding box center [651, 183] width 96 height 32
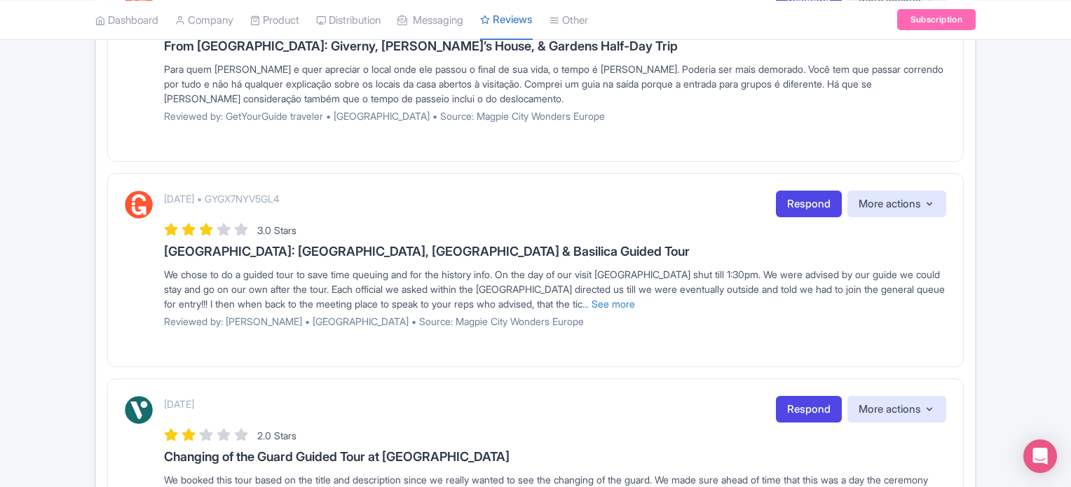
scroll to position [350, 0]
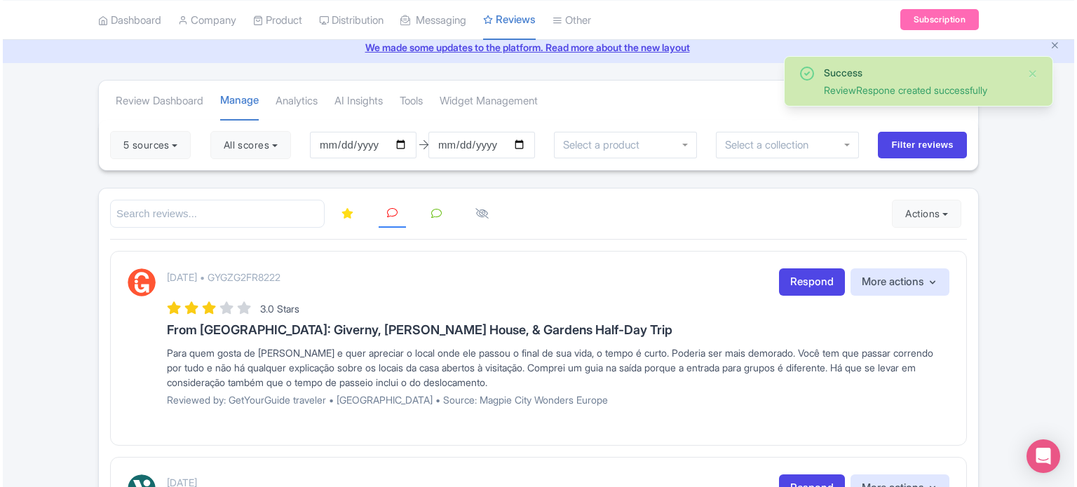
scroll to position [53, 0]
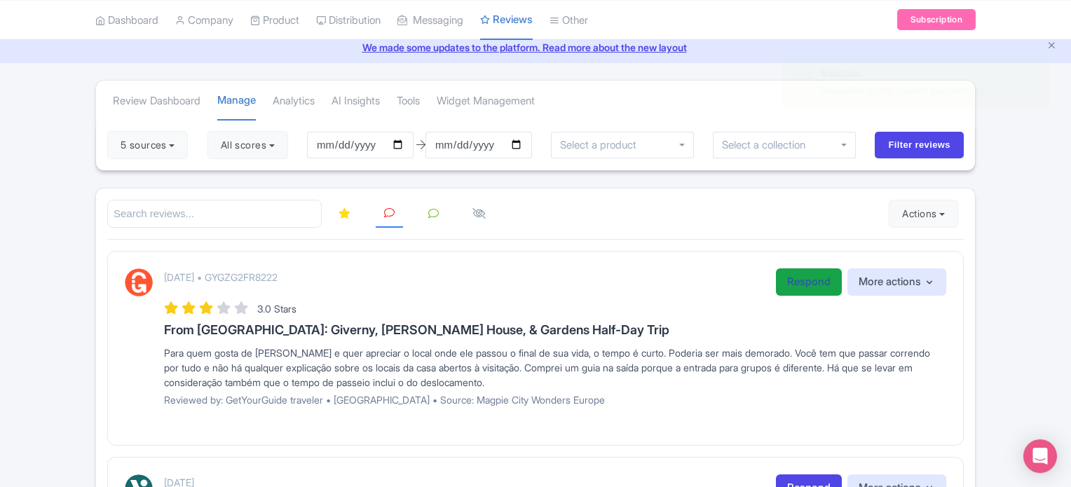
click at [799, 275] on link "Respond" at bounding box center [809, 281] width 66 height 27
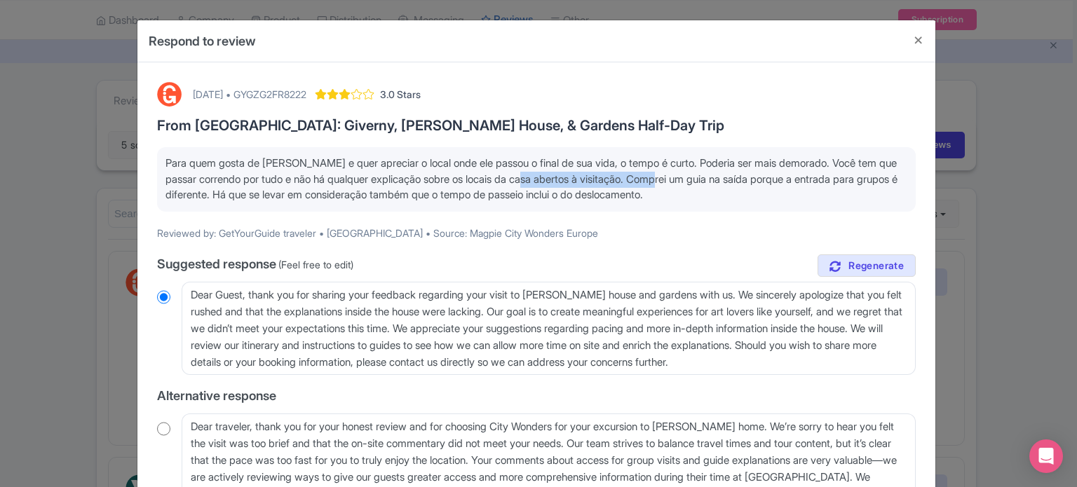
drag, startPoint x: 725, startPoint y: 186, endPoint x: 673, endPoint y: 190, distance: 52.0
click at [585, 178] on p "Para quem [PERSON_NAME] e quer apreciar o local onde ele passou o final de sua …" at bounding box center [536, 180] width 742 height 48
drag, startPoint x: 724, startPoint y: 194, endPoint x: 717, endPoint y: 201, distance: 9.9
click at [723, 195] on p "Para quem [PERSON_NAME] e quer apreciar o local onde ele passou o final de sua …" at bounding box center [536, 180] width 742 height 48
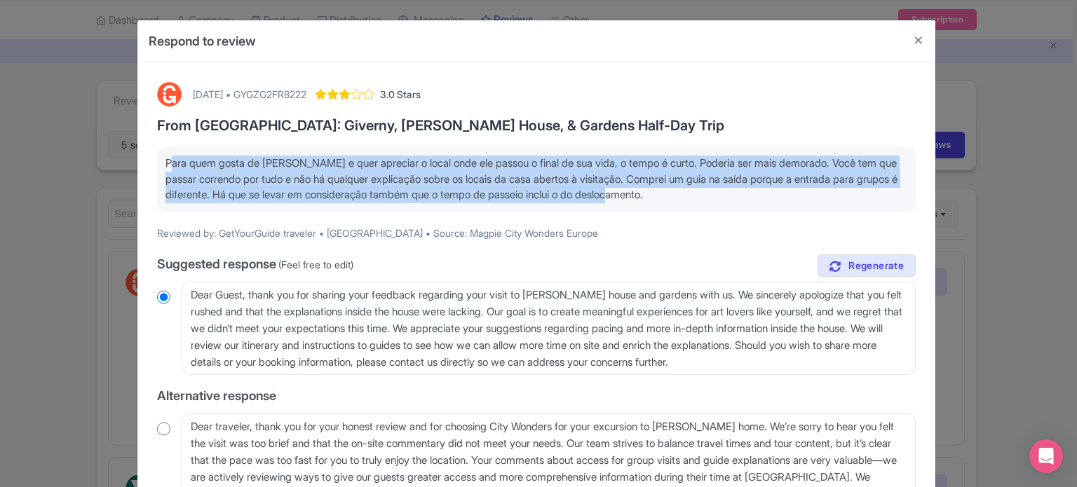
drag, startPoint x: 723, startPoint y: 196, endPoint x: 150, endPoint y: 168, distance: 574.0
click at [150, 168] on div "September 25, 2025 • GYGZG2FR8222 3.0 Stars From Paris: Giverny, Monet’s House,…" at bounding box center [536, 365] width 775 height 582
copy p "Para quem [PERSON_NAME] e quer apreciar o local onde ele passou o final de sua …"
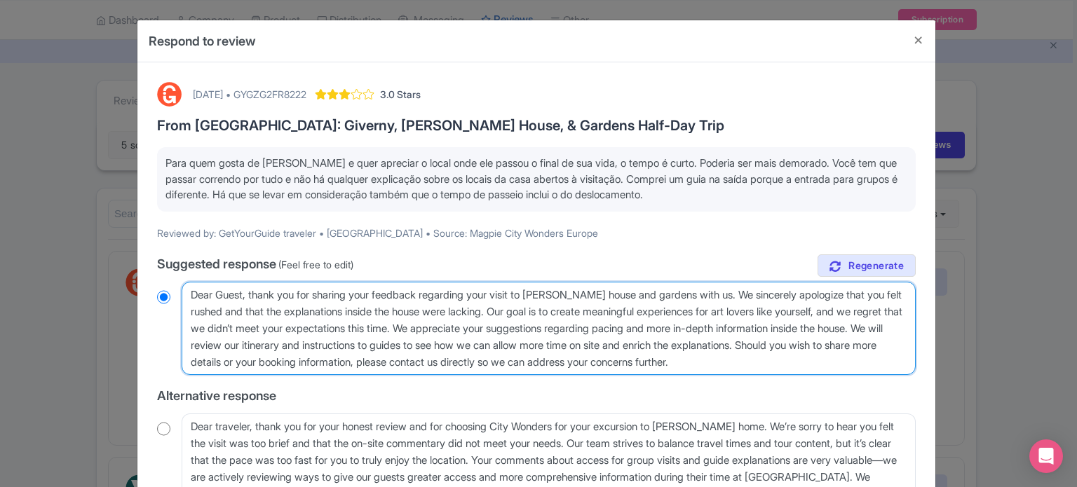
drag, startPoint x: 810, startPoint y: 367, endPoint x: 165, endPoint y: 276, distance: 651.8
click at [166, 277] on div "true Suggested response (Feel free to edit) Dear Guest, thank you for sharing y…" at bounding box center [536, 431] width 758 height 355
paste textarea "Caro visitante, lamentamos que o tempo não tenha parecido suficiente. Seguimos …"
type textarea "Caro visitante, lamentamos que o tempo não tenha parecido suficiente. Seguimos …"
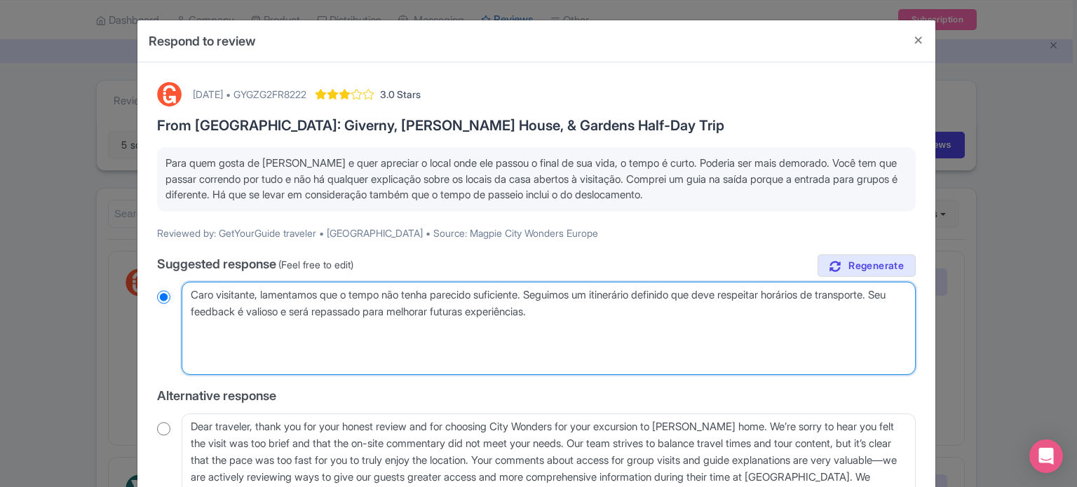
radio input "true"
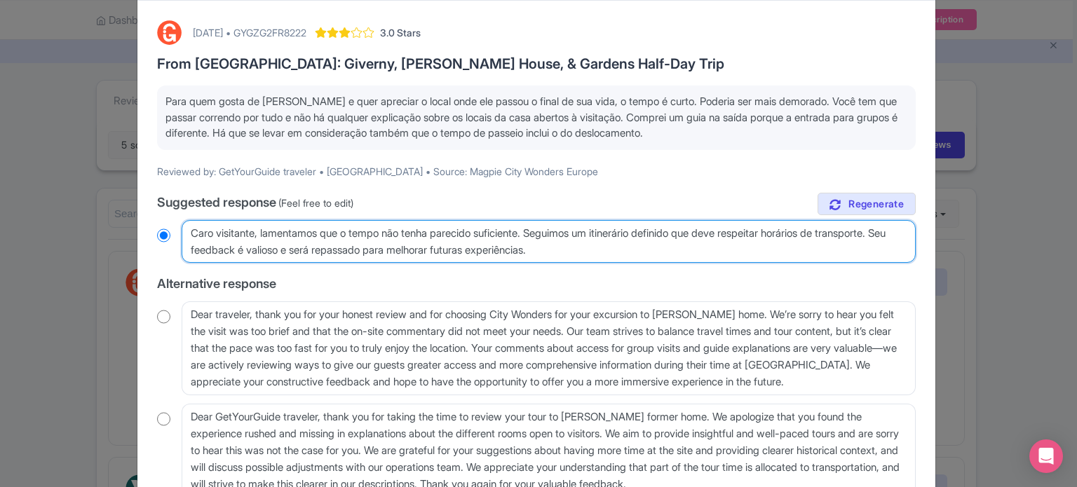
scroll to position [171, 0]
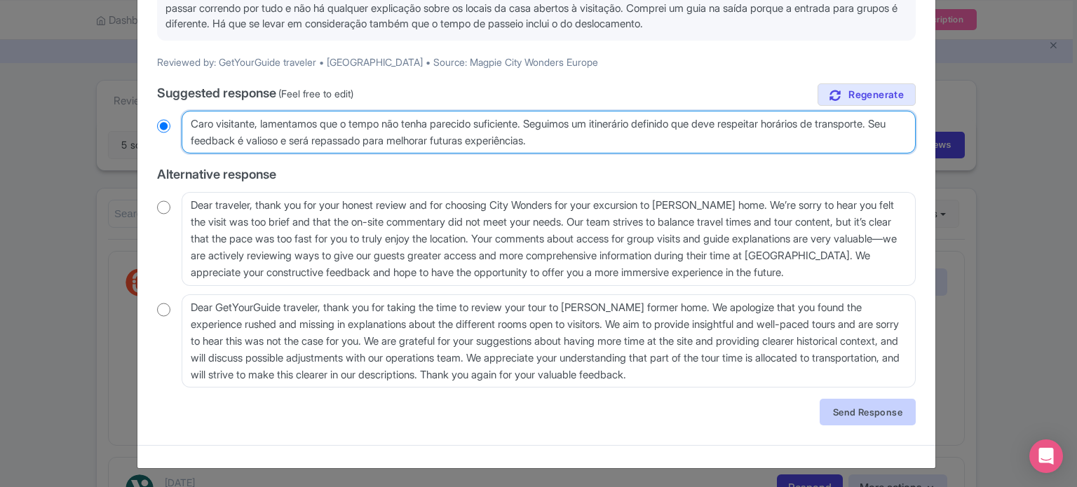
type textarea "Caro visitante, lamentamos que o tempo não tenha parecido suficiente. Seguimos …"
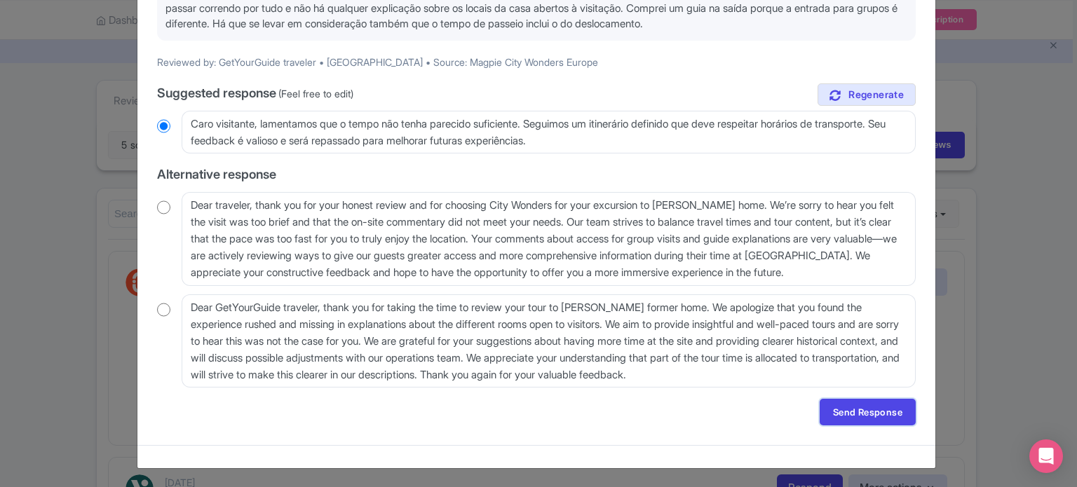
click at [842, 411] on link "Send Response" at bounding box center [867, 412] width 96 height 27
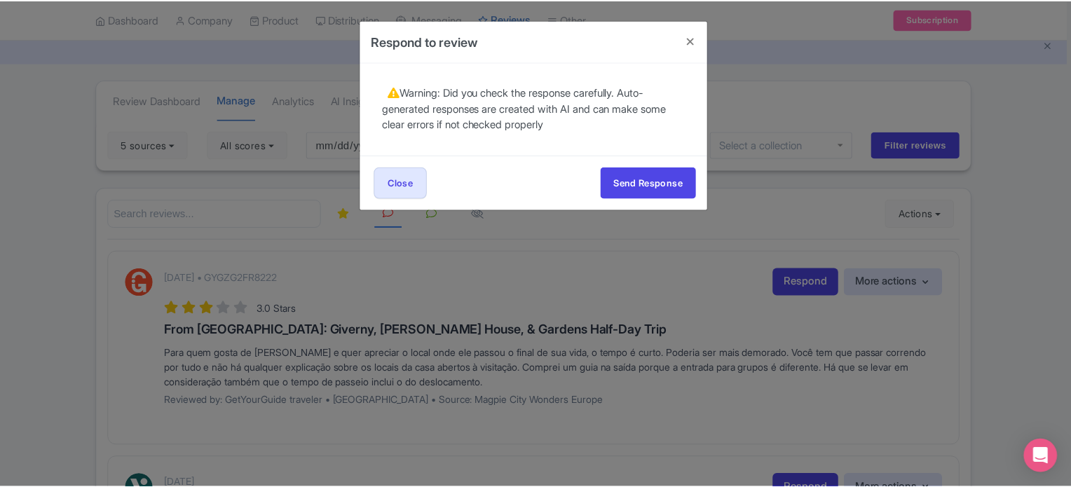
scroll to position [0, 0]
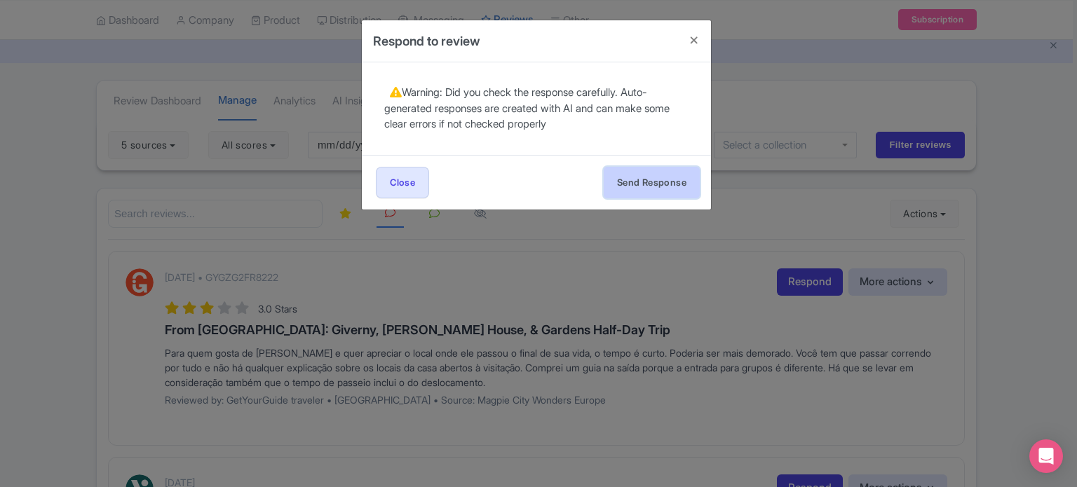
drag, startPoint x: 655, startPoint y: 186, endPoint x: 647, endPoint y: 194, distance: 11.4
click at [648, 193] on button "Send Response" at bounding box center [651, 183] width 96 height 32
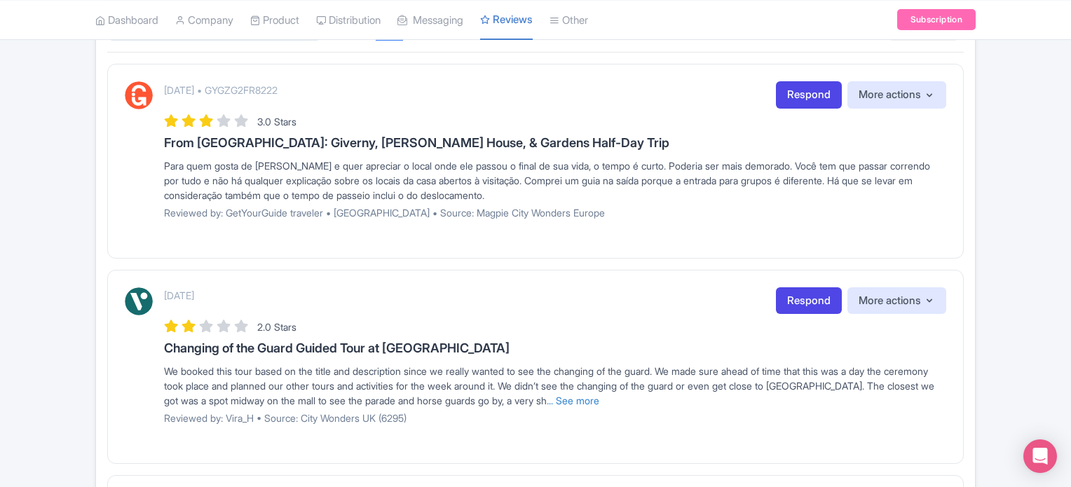
scroll to position [123, 0]
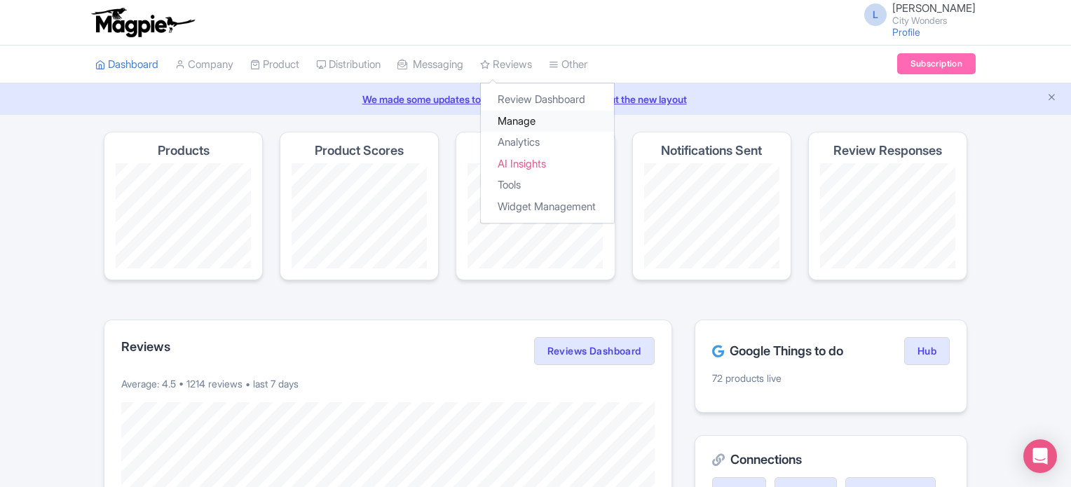
click at [528, 118] on link "Manage" at bounding box center [547, 122] width 133 height 22
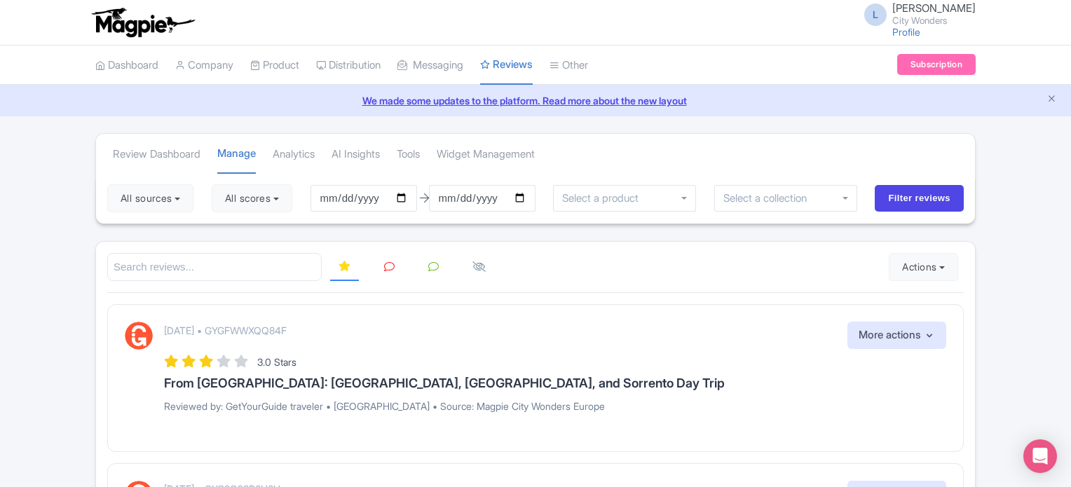
click at [392, 266] on icon at bounding box center [389, 266] width 11 height 11
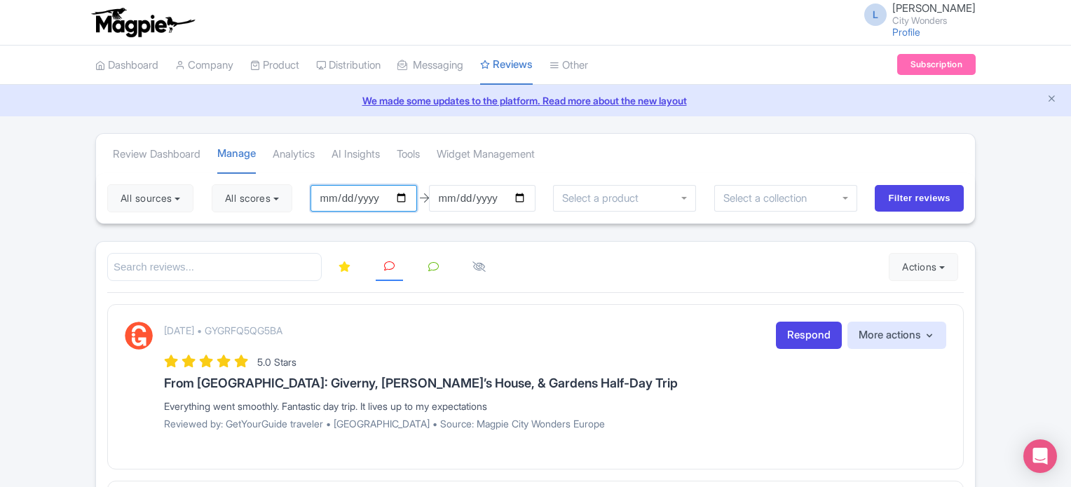
click at [408, 197] on input "2025-06-26" at bounding box center [363, 198] width 107 height 27
type input "[DATE]"
click at [186, 195] on button "All sources" at bounding box center [150, 198] width 86 height 28
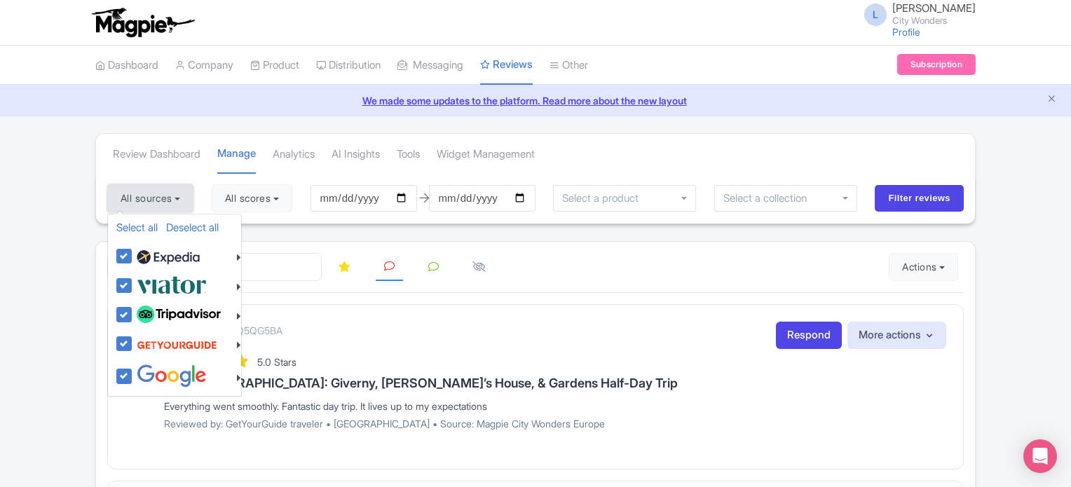
click at [186, 195] on button "All sources" at bounding box center [150, 198] width 86 height 28
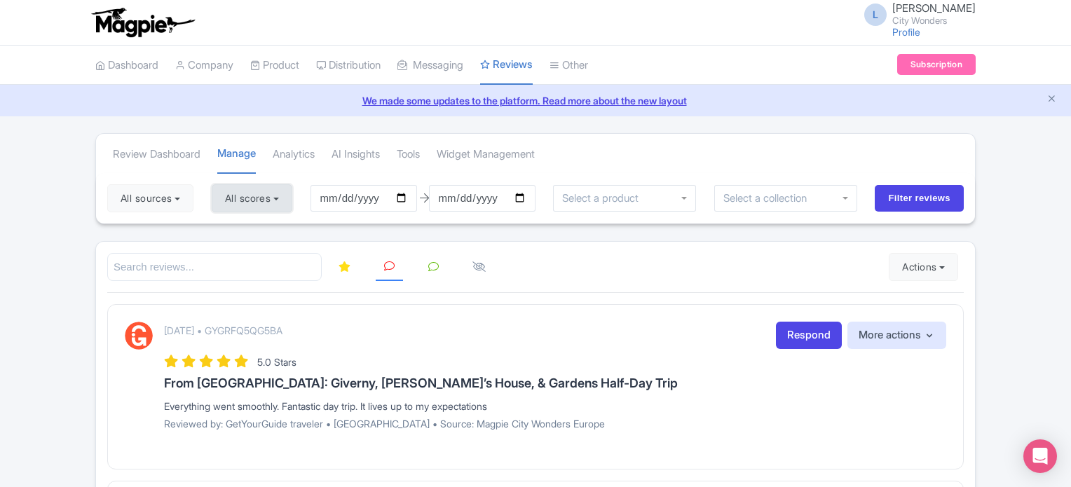
click at [239, 198] on button "All scores" at bounding box center [252, 198] width 81 height 28
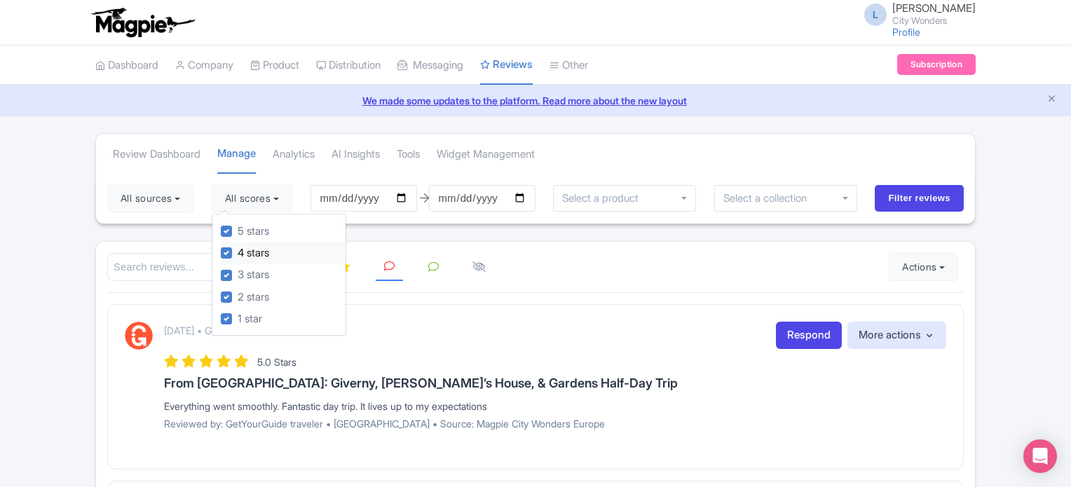
drag, startPoint x: 227, startPoint y: 232, endPoint x: 226, endPoint y: 243, distance: 11.2
click at [238, 234] on label "5 stars" at bounding box center [254, 232] width 32 height 16
click at [238, 232] on input "5 stars" at bounding box center [242, 227] width 9 height 9
checkbox input "false"
click at [238, 249] on label "4 stars" at bounding box center [254, 253] width 32 height 16
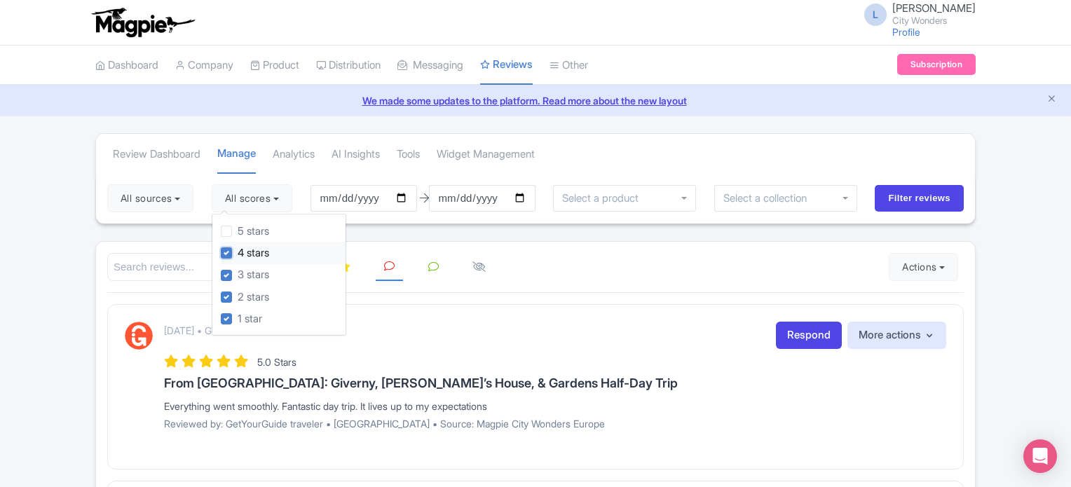
click at [238, 249] on input "4 stars" at bounding box center [242, 249] width 9 height 9
checkbox input "false"
click at [188, 194] on button "All sources" at bounding box center [150, 198] width 86 height 28
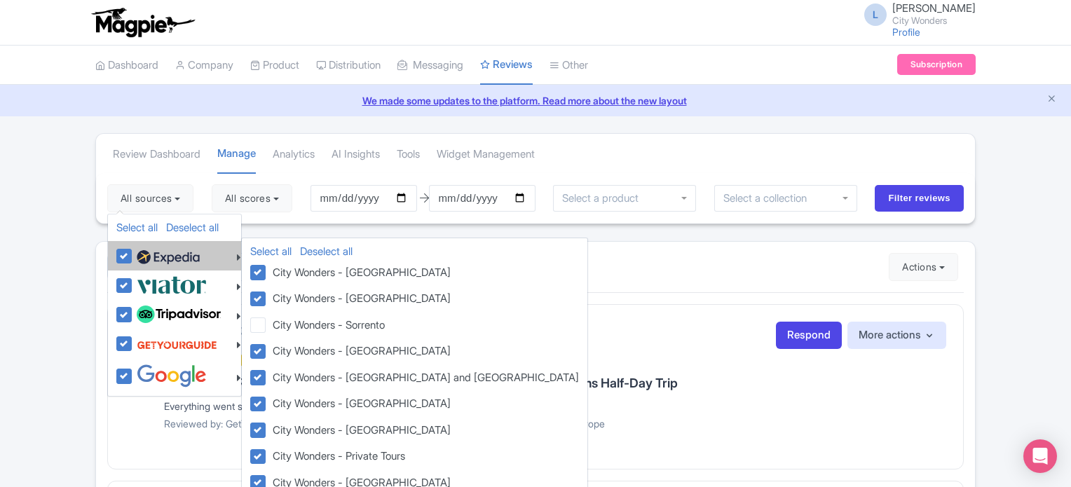
click at [133, 250] on label at bounding box center [166, 256] width 67 height 24
click at [133, 250] on input "checkbox" at bounding box center [137, 248] width 9 height 9
checkbox input "false"
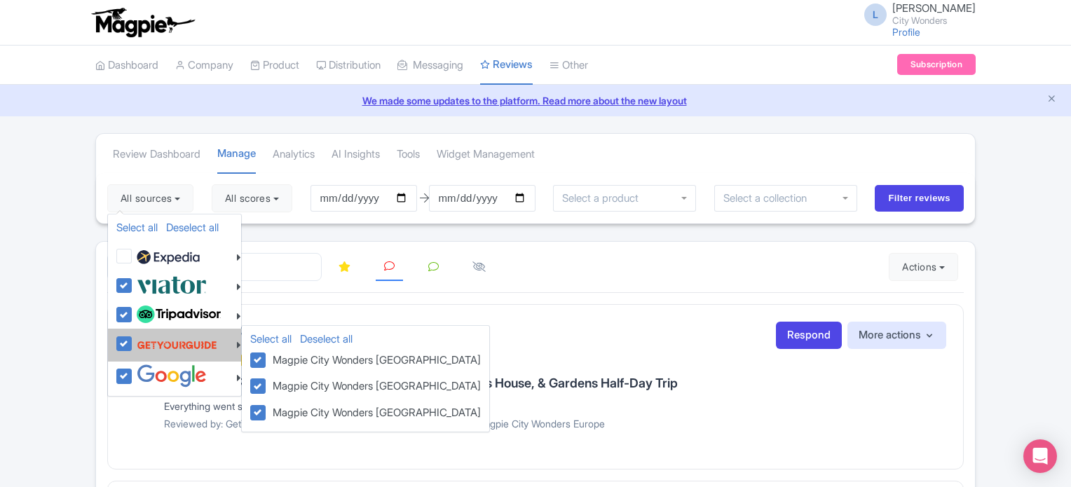
drag, startPoint x: 121, startPoint y: 284, endPoint x: 121, endPoint y: 327, distance: 43.5
click at [133, 284] on label at bounding box center [170, 284] width 74 height 23
click at [133, 282] on input "checkbox" at bounding box center [137, 277] width 9 height 9
checkbox input "false"
drag, startPoint x: 118, startPoint y: 314, endPoint x: 118, endPoint y: 349, distance: 35.0
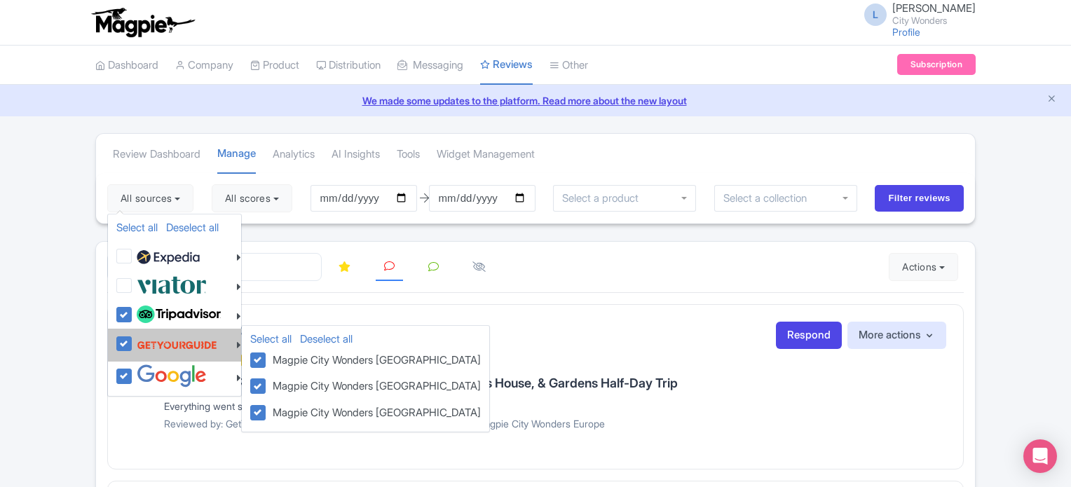
click at [133, 315] on label at bounding box center [177, 315] width 88 height 24
click at [133, 312] on input "checkbox" at bounding box center [137, 307] width 9 height 9
checkbox input "false"
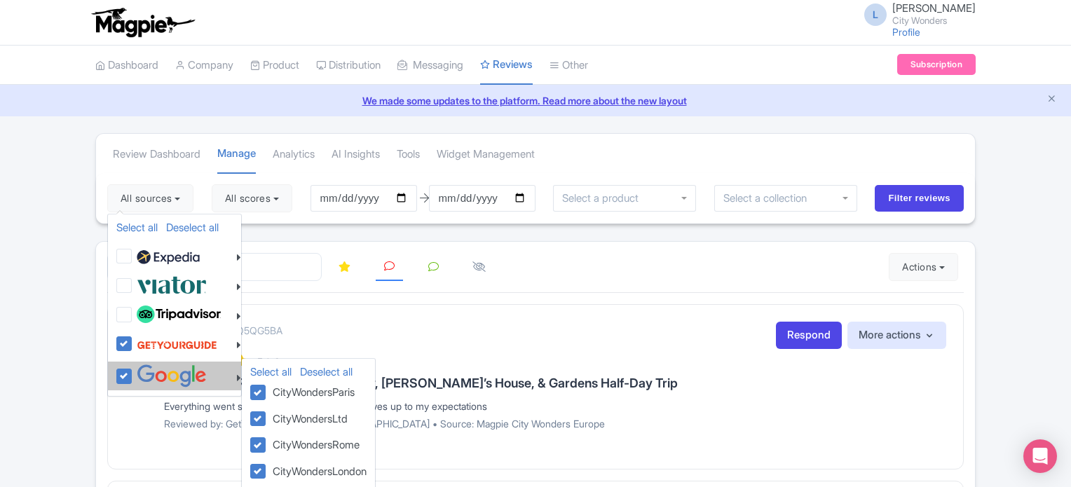
click at [133, 371] on label at bounding box center [170, 375] width 74 height 23
click at [133, 371] on input "checkbox" at bounding box center [137, 368] width 9 height 9
checkbox input "false"
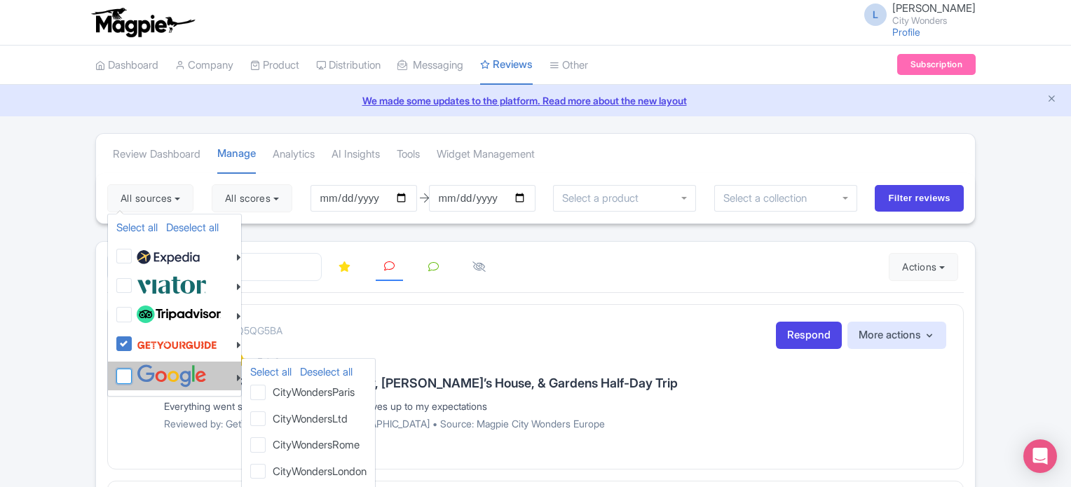
checkbox input "false"
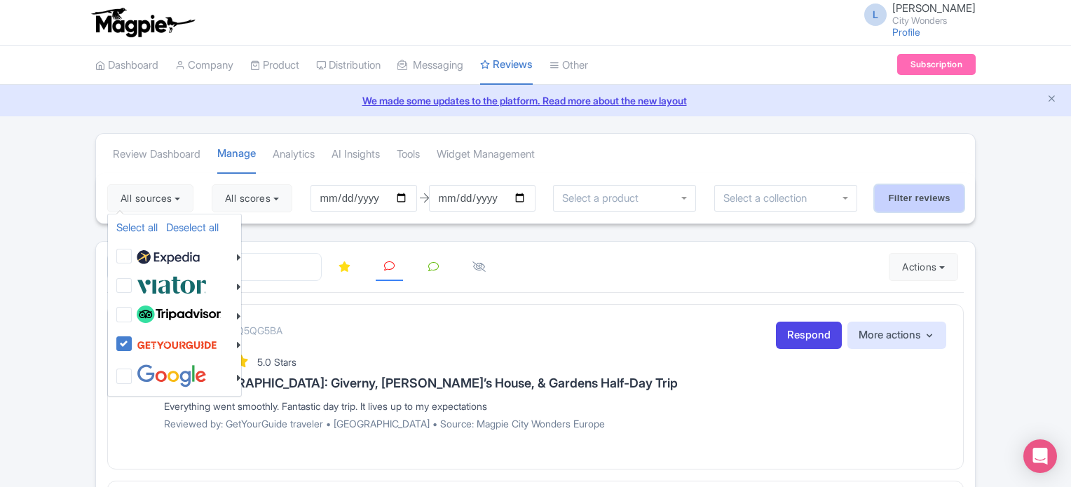
click at [898, 198] on input "Filter reviews" at bounding box center [919, 198] width 89 height 27
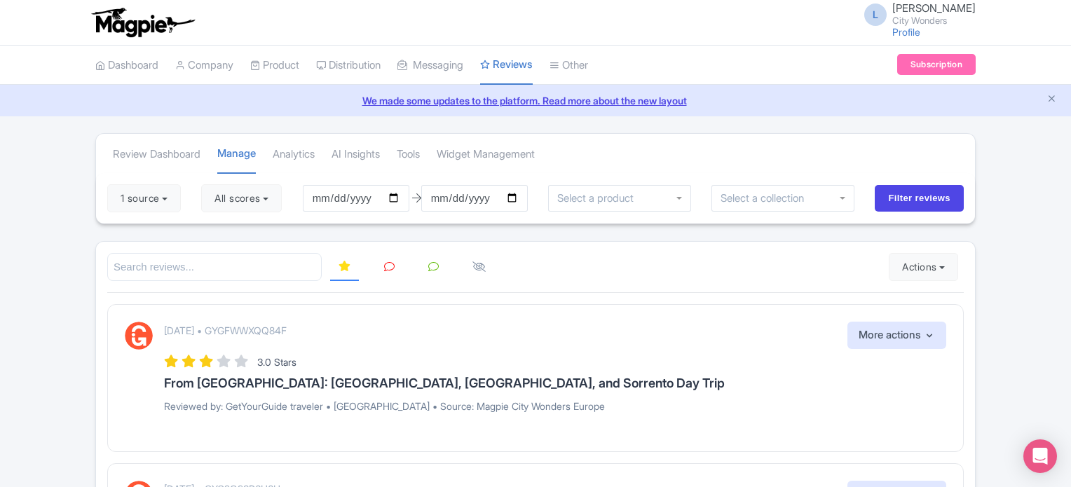
click at [383, 271] on link at bounding box center [389, 267] width 27 height 27
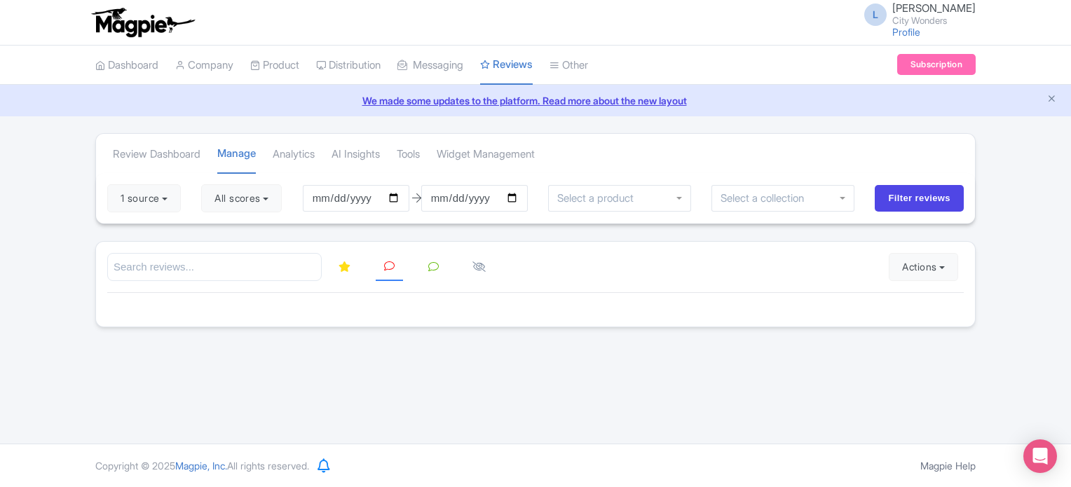
click at [346, 266] on icon at bounding box center [345, 266] width 12 height 11
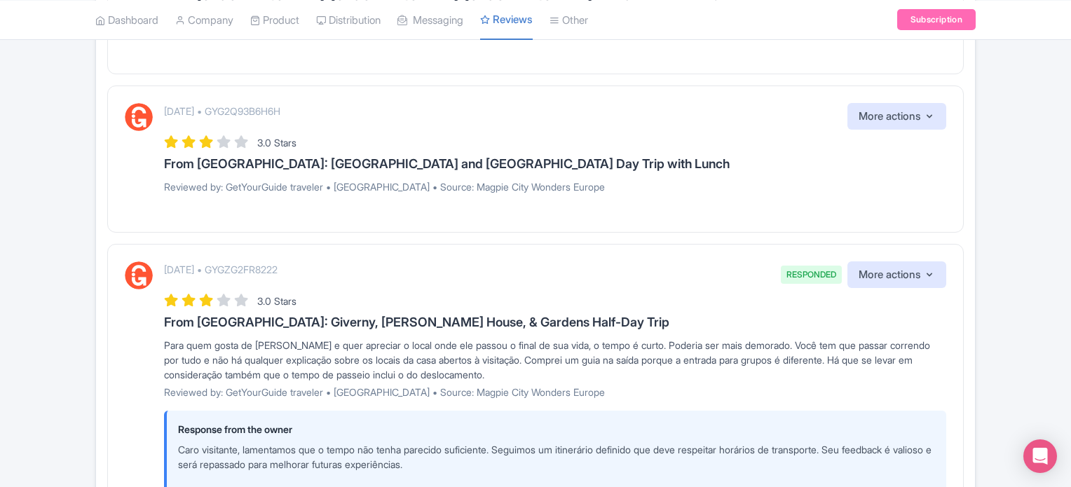
scroll to position [128, 0]
